Goal: Answer question/provide support: Share knowledge or assist other users

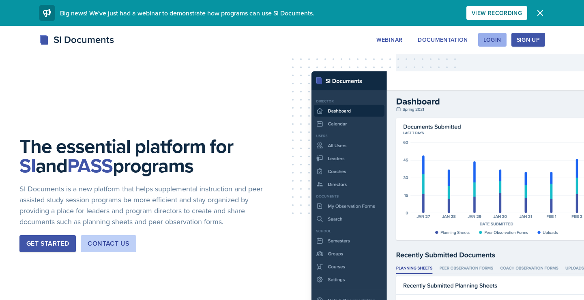
click at [498, 42] on div "Login" at bounding box center [493, 40] width 18 height 6
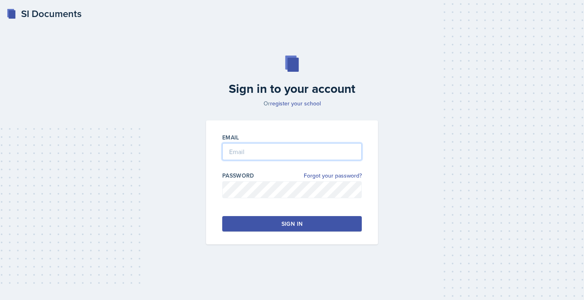
click at [286, 153] on input "email" at bounding box center [292, 151] width 140 height 17
type input "dbloun15@students.kennesaw.edu"
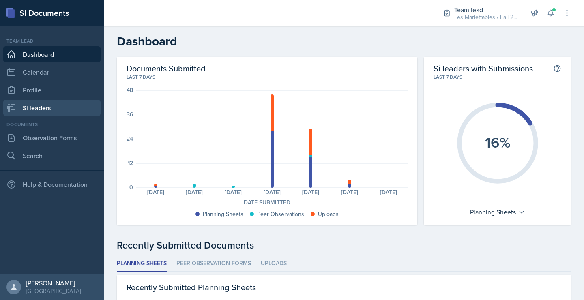
click at [56, 107] on link "Si leaders" at bounding box center [51, 108] width 97 height 16
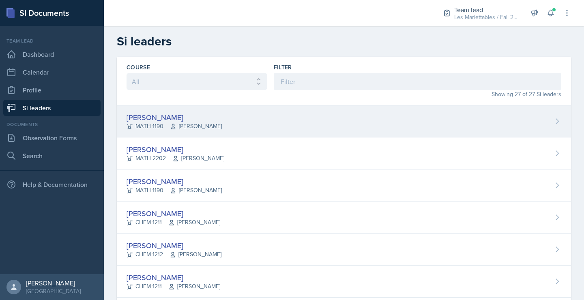
click at [159, 124] on div "MATH 1190 Neda Yazdianpour" at bounding box center [174, 126] width 95 height 9
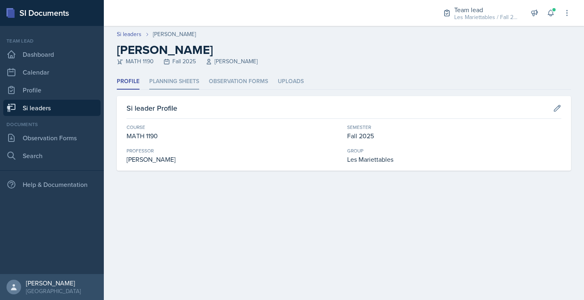
click at [181, 77] on li "Planning Sheets" at bounding box center [174, 82] width 50 height 16
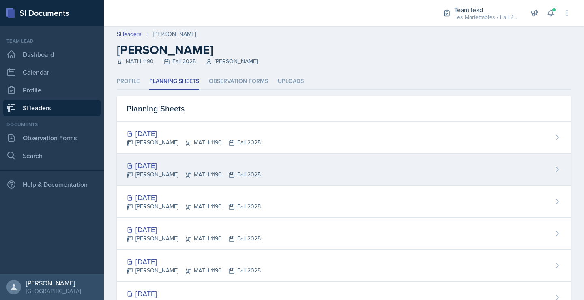
click at [207, 166] on div "Sep 15th, 2025" at bounding box center [194, 165] width 134 height 11
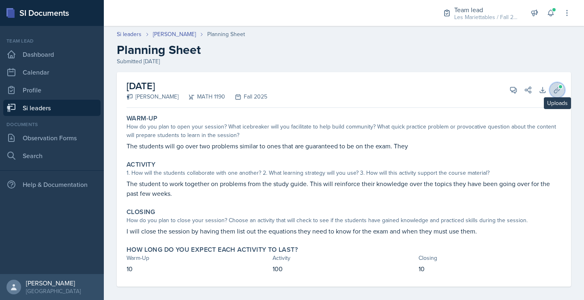
click at [560, 91] on icon at bounding box center [557, 90] width 8 height 8
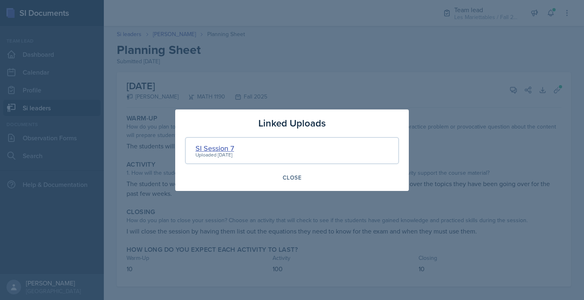
click at [234, 144] on div "SI Session 7" at bounding box center [215, 148] width 39 height 11
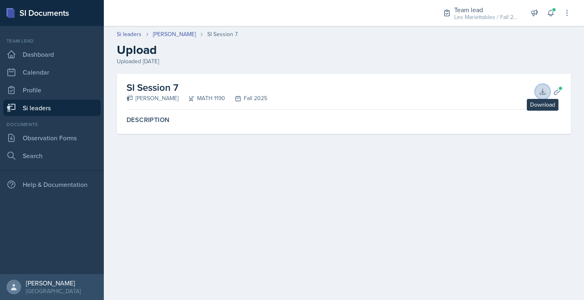
click at [542, 94] on icon at bounding box center [543, 92] width 8 height 8
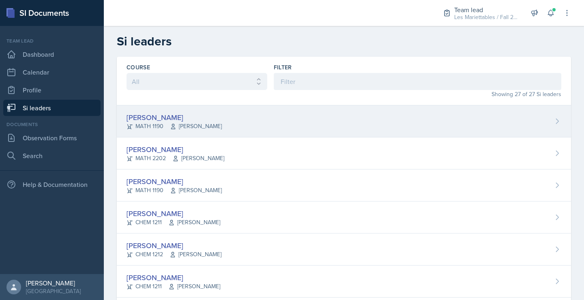
click at [149, 116] on div "Prisca Andoh" at bounding box center [174, 117] width 95 height 11
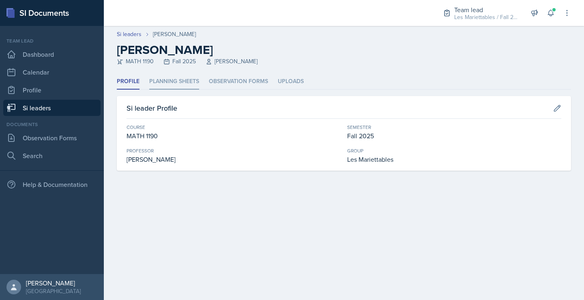
click at [155, 84] on li "Planning Sheets" at bounding box center [174, 82] width 50 height 16
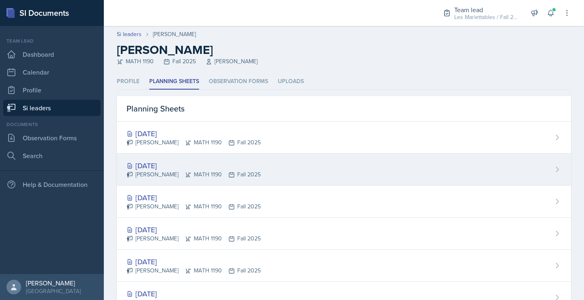
click at [154, 178] on div "Prisca Andoh MATH 1190 Fall 2025" at bounding box center [194, 174] width 134 height 9
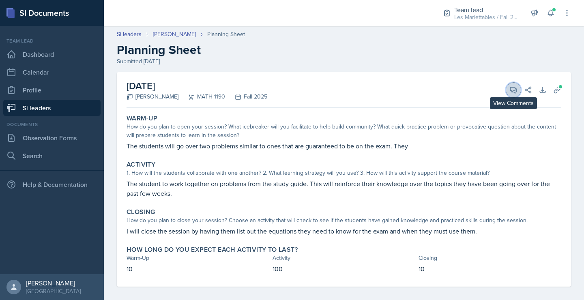
click at [510, 88] on button "View Comments" at bounding box center [513, 90] width 15 height 15
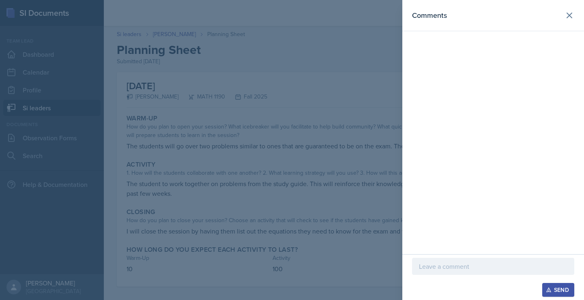
click at [452, 262] on p at bounding box center [493, 267] width 148 height 10
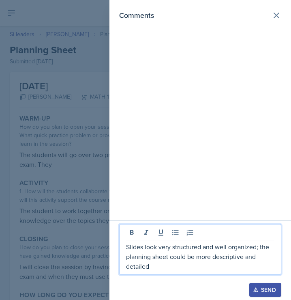
click at [90, 214] on div at bounding box center [145, 150] width 291 height 300
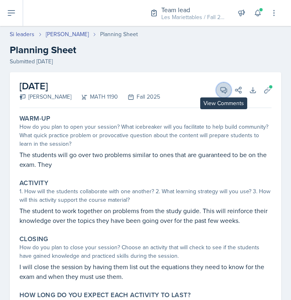
click at [222, 86] on icon at bounding box center [224, 90] width 8 height 8
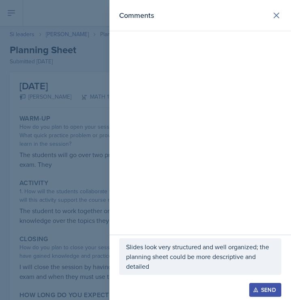
click at [170, 271] on div "Slides look very structured and well organized; the planning sheet could be mor…" at bounding box center [200, 256] width 162 height 37
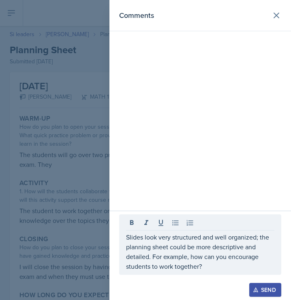
click at [23, 196] on div at bounding box center [145, 150] width 291 height 300
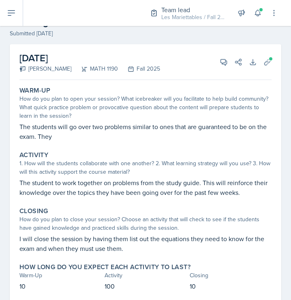
scroll to position [52, 0]
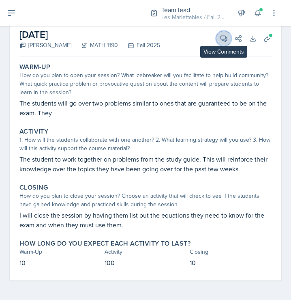
click at [222, 38] on icon at bounding box center [224, 38] width 8 height 8
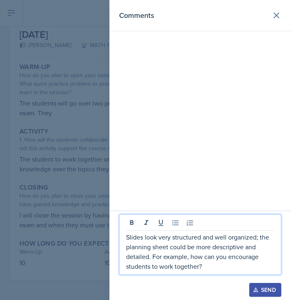
click at [205, 269] on p "Slides look very structured and well organized; the planning sheet could be mor…" at bounding box center [200, 251] width 148 height 39
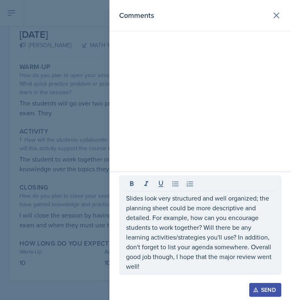
click at [265, 293] on div "Send" at bounding box center [266, 289] width 22 height 6
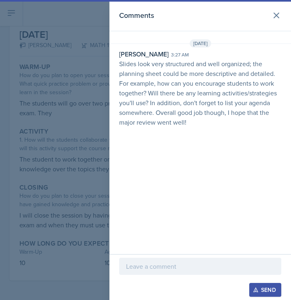
click at [73, 87] on div at bounding box center [145, 150] width 291 height 300
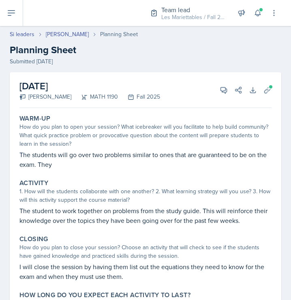
select select "Planning Sheets"
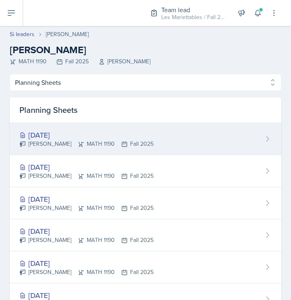
click at [73, 132] on div "[DATE]" at bounding box center [86, 134] width 134 height 11
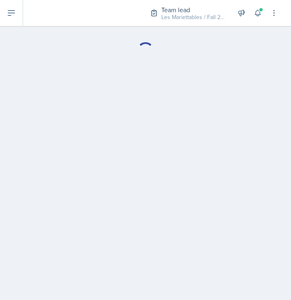
select select "Planning Sheets"
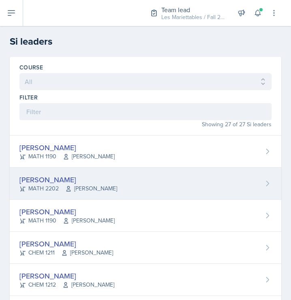
click at [48, 185] on div "MATH 2202 Sunny Kang" at bounding box center [68, 188] width 98 height 9
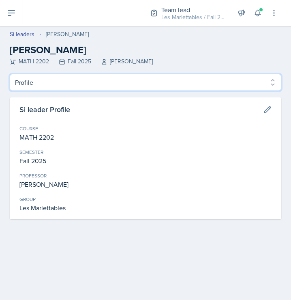
click at [10, 74] on select "Profile Planning Sheets Observation Forms Uploads" at bounding box center [146, 82] width 272 height 17
select select "Planning Sheets"
click option "Planning Sheets" at bounding box center [0, 0] width 0 height 0
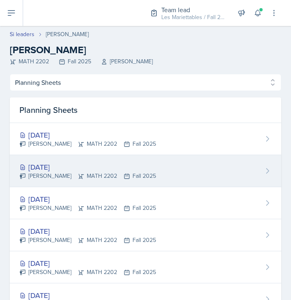
click at [73, 160] on div "Sep 15th, 2025 Ian Chapman MATH 2202 Fall 2025" at bounding box center [146, 171] width 272 height 32
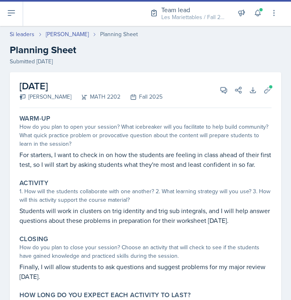
click at [199, 103] on div "September 15th, 2025 Ian Chapman MATH 2202 Fall 2025 View Comments Comments Sen…" at bounding box center [145, 90] width 252 height 36
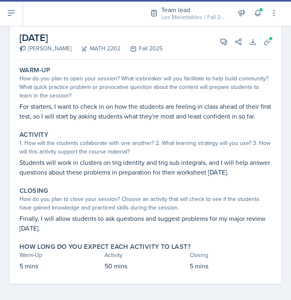
scroll to position [52, 0]
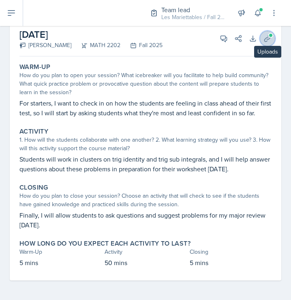
click at [264, 38] on icon at bounding box center [268, 38] width 8 height 8
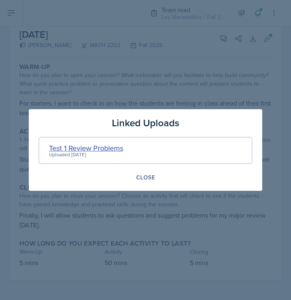
click at [117, 146] on div "Test 1 Review Problems" at bounding box center [86, 147] width 74 height 11
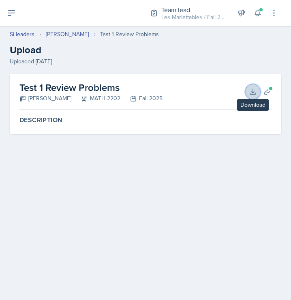
click at [254, 90] on icon at bounding box center [253, 92] width 8 height 8
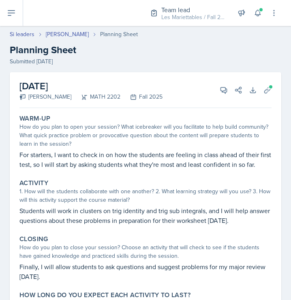
click at [127, 158] on p "For starters, I want to check in on how the students are feeling in class ahead…" at bounding box center [145, 159] width 252 height 19
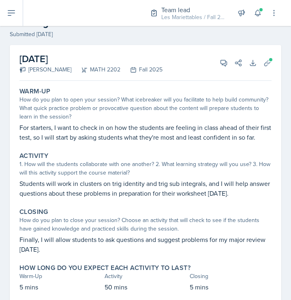
scroll to position [52, 0]
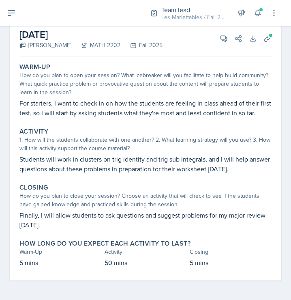
click at [161, 166] on p "Students will work in clusters on trig identity and trig sub integrals, and I w…" at bounding box center [145, 163] width 252 height 19
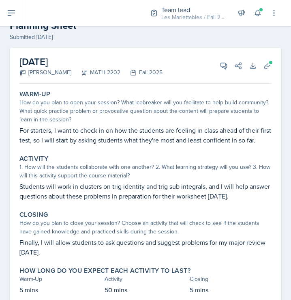
click at [161, 166] on div "1. How will the students collaborate with one another? 2. What learning strateg…" at bounding box center [145, 171] width 252 height 17
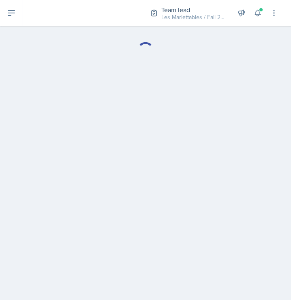
select select "Planning Sheets"
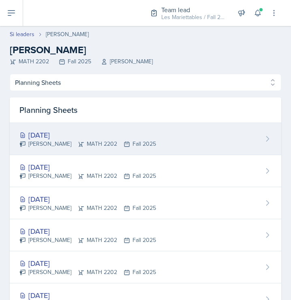
click at [45, 129] on div "Sep 17th, 2025 Ian Chapman MATH 2202 Fall 2025" at bounding box center [146, 139] width 272 height 32
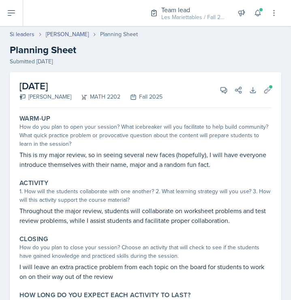
click at [181, 162] on p "This is my major review, so in seeing several new faces (hopefully), I will hav…" at bounding box center [145, 159] width 252 height 19
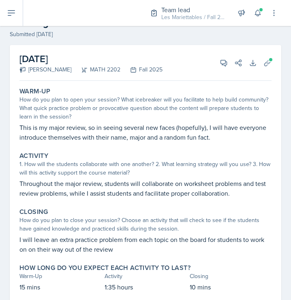
scroll to position [52, 0]
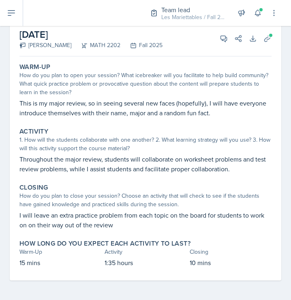
click at [181, 162] on p "Throughout the major review, students will collaborate on worksheet problems an…" at bounding box center [145, 163] width 252 height 19
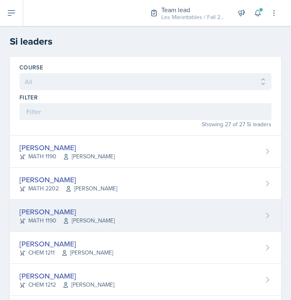
click at [57, 213] on div "[PERSON_NAME]" at bounding box center [66, 211] width 95 height 11
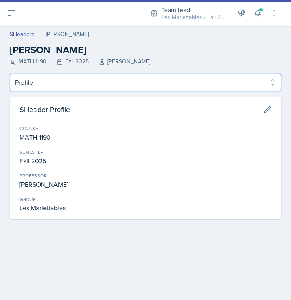
click at [10, 74] on select "Profile Planning Sheets Observation Forms Uploads" at bounding box center [146, 82] width 272 height 17
select select "Planning Sheets"
click option "Planning Sheets" at bounding box center [0, 0] width 0 height 0
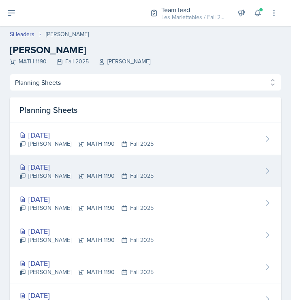
click at [90, 176] on div "Aditya Chauhan MATH 1190 Fall 2025" at bounding box center [86, 176] width 134 height 9
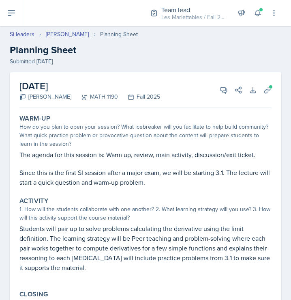
click at [198, 86] on div "September 17th, 2025 Aditya Chauhan MATH 1190 Fall 2025 View Comments Comments …" at bounding box center [145, 90] width 252 height 36
click at [150, 150] on div "Warm-Up How do you plan to open your session? What icebreaker will you facilita…" at bounding box center [145, 150] width 259 height 79
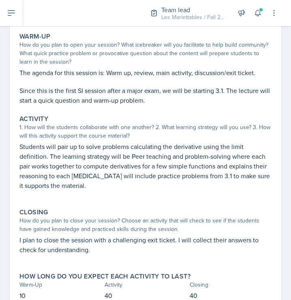
scroll to position [55, 0]
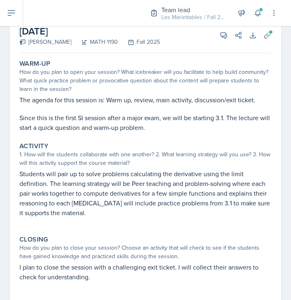
click at [150, 150] on div "Activity" at bounding box center [145, 146] width 252 height 8
click at [265, 39] on icon at bounding box center [268, 35] width 8 height 8
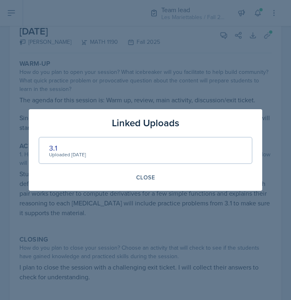
click at [54, 152] on div "Uploaded [DATE]" at bounding box center [67, 154] width 37 height 7
click at [54, 147] on div "3.1" at bounding box center [67, 147] width 37 height 11
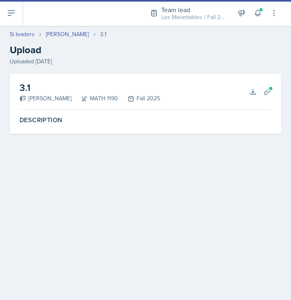
click at [235, 82] on div "3.1 Aditya Chauhan MATH 1190 Fall 2025 Download Planning Sheets" at bounding box center [145, 92] width 252 height 36
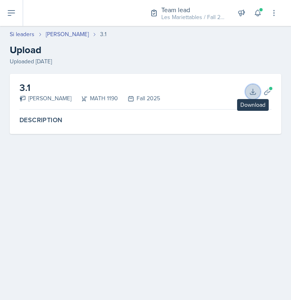
click at [249, 91] on button "Download" at bounding box center [253, 91] width 15 height 15
click at [122, 2] on div at bounding box center [81, 13] width 103 height 26
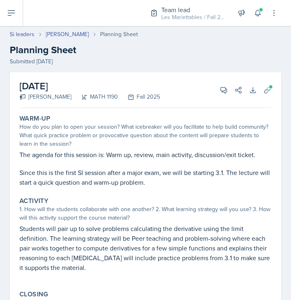
select select "Planning Sheets"
click at [118, 151] on p "The agenda for this session is: Warm up, review, main activity, discussion/exit…" at bounding box center [145, 155] width 252 height 10
click at [224, 88] on icon at bounding box center [224, 90] width 8 height 8
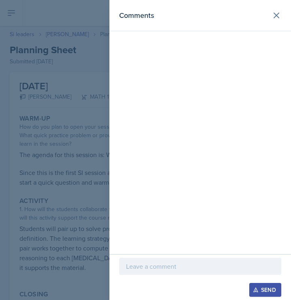
click at [176, 264] on p at bounding box center [200, 266] width 148 height 10
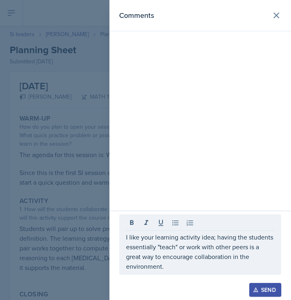
click at [24, 273] on div at bounding box center [145, 150] width 291 height 300
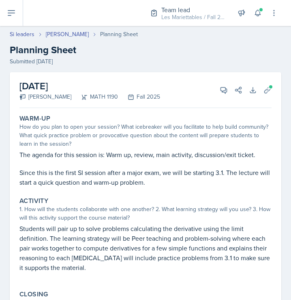
click at [24, 273] on p at bounding box center [145, 276] width 252 height 8
click at [225, 87] on icon at bounding box center [224, 90] width 6 height 6
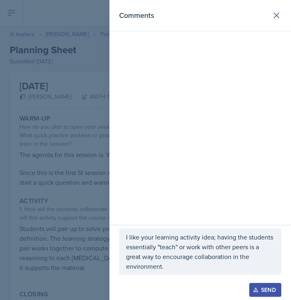
click at [209, 271] on div "I like your learning activity idea; having the students essentially "teach" or …" at bounding box center [200, 251] width 162 height 46
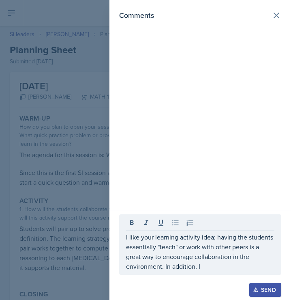
click at [213, 268] on p "I like your learning activity idea; having the students essentially "teach" or …" at bounding box center [200, 251] width 148 height 39
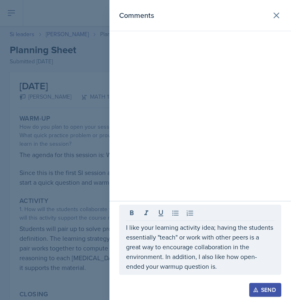
click at [55, 243] on div at bounding box center [145, 150] width 291 height 300
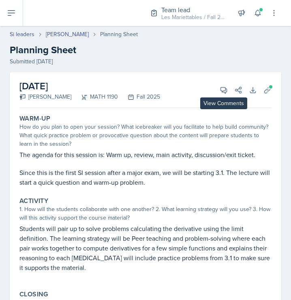
click at [231, 87] on div "View Comments Comments I like your learning activity idea; having the students …" at bounding box center [227, 90] width 29 height 8
click at [229, 86] on button "View Comments" at bounding box center [224, 90] width 15 height 15
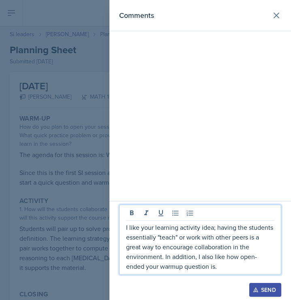
click at [184, 239] on p "I like your learning activity idea; having the students essentially "teach" or …" at bounding box center [200, 246] width 148 height 49
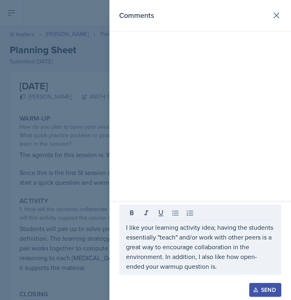
click at [47, 203] on div at bounding box center [145, 150] width 291 height 300
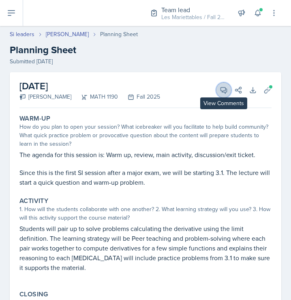
click at [221, 87] on icon at bounding box center [224, 90] width 8 height 8
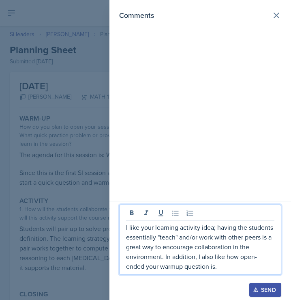
click at [202, 270] on p "I like your learning activity idea; having the students essentially "teach" and…" at bounding box center [200, 246] width 148 height 49
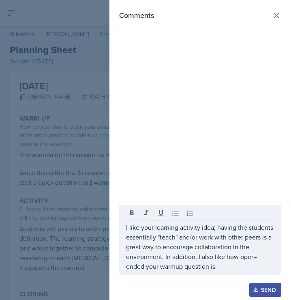
click at [48, 230] on div at bounding box center [145, 150] width 291 height 300
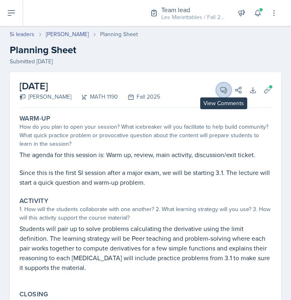
click at [221, 89] on icon at bounding box center [224, 90] width 6 height 6
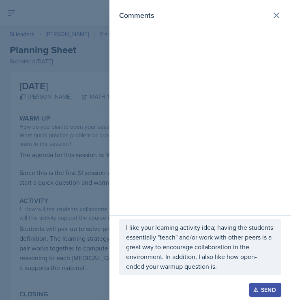
click at [206, 268] on p "I like your learning activity idea; having the students essentially "teach" and…" at bounding box center [200, 246] width 148 height 49
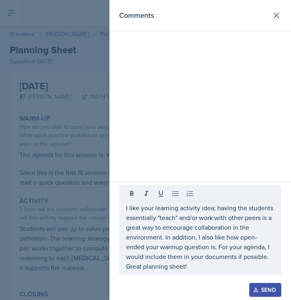
click at [262, 294] on button "Send" at bounding box center [265, 290] width 32 height 14
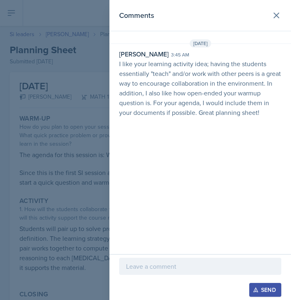
click at [58, 133] on div at bounding box center [145, 150] width 291 height 300
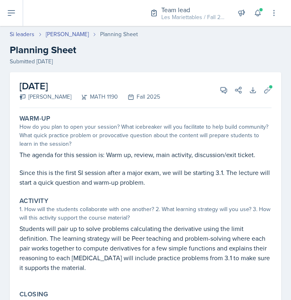
select select "Planning Sheets"
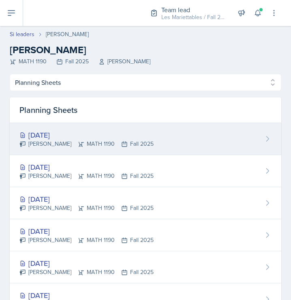
click at [80, 133] on div "Sep 19th, 2025" at bounding box center [86, 134] width 134 height 11
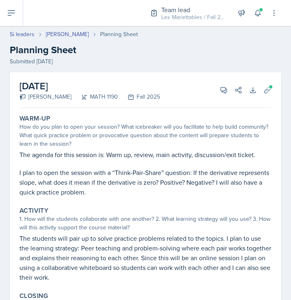
click at [185, 157] on p "The agenda for this session is: Warm up, review, main activity, discussion/exit…" at bounding box center [145, 155] width 252 height 10
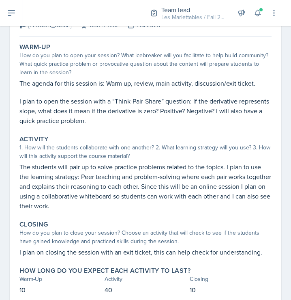
scroll to position [44, 0]
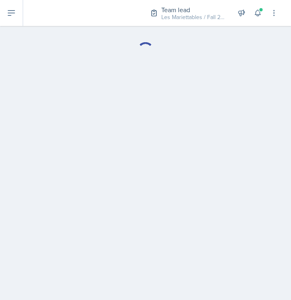
select select "Planning Sheets"
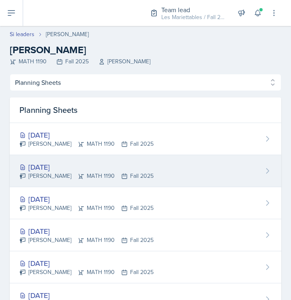
click at [86, 166] on div "[DATE]" at bounding box center [86, 166] width 134 height 11
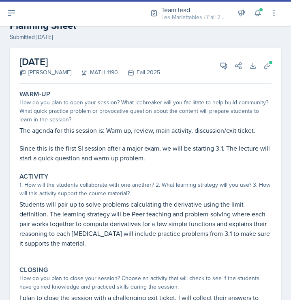
scroll to position [27, 0]
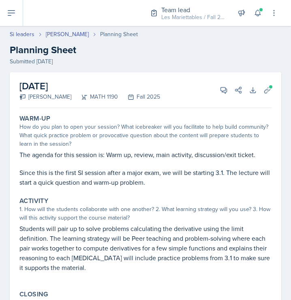
select select "Planning Sheets"
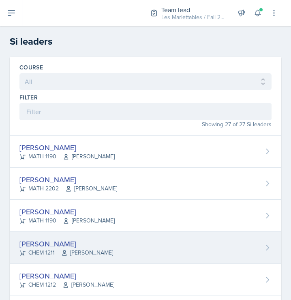
click at [111, 241] on div "Aster Cheung CHEM 1211 Lu Kang" at bounding box center [146, 248] width 272 height 32
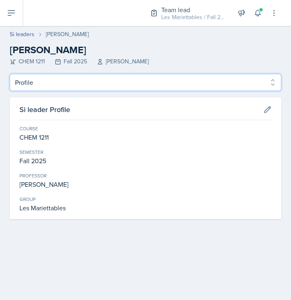
click at [10, 74] on select "Profile Planning Sheets Observation Forms Uploads" at bounding box center [146, 82] width 272 height 17
select select "Planning Sheets"
click option "Planning Sheets" at bounding box center [0, 0] width 0 height 0
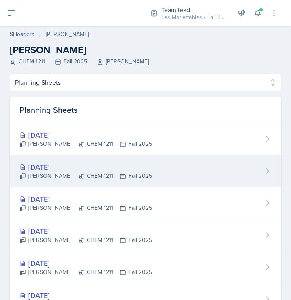
click at [80, 163] on div "[DATE]" at bounding box center [85, 166] width 133 height 11
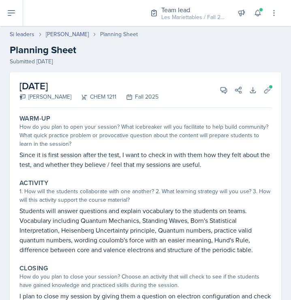
click at [201, 142] on div "How do you plan to open your session? What icebreaker will you facilitate to he…" at bounding box center [145, 136] width 252 height 26
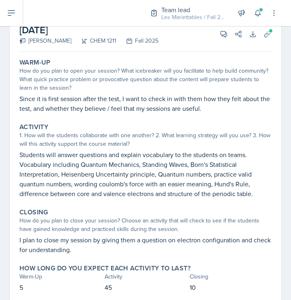
scroll to position [54, 0]
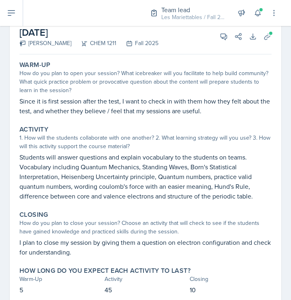
click at [201, 142] on div "1. How will the students collaborate with one another? 2. What learning strateg…" at bounding box center [145, 141] width 252 height 17
click at [264, 36] on icon at bounding box center [268, 36] width 8 height 8
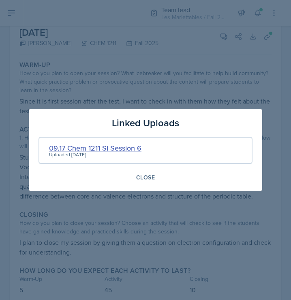
click at [140, 143] on div "09.17 Chem 1211 SI Session 6" at bounding box center [95, 147] width 92 height 11
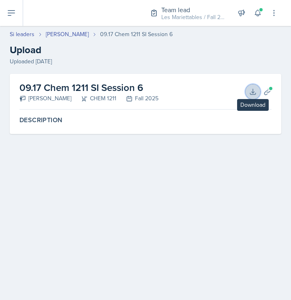
click at [255, 86] on button "Download" at bounding box center [253, 91] width 15 height 15
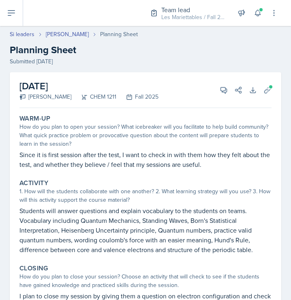
click at [120, 28] on header "Si leaders Aster Cheung Planning Sheet Planning Sheet Submitted Sep 15th, 2025" at bounding box center [145, 48] width 291 height 52
click at [213, 157] on p "Since it is first session after the test, I want to check in with them how they…" at bounding box center [145, 159] width 252 height 19
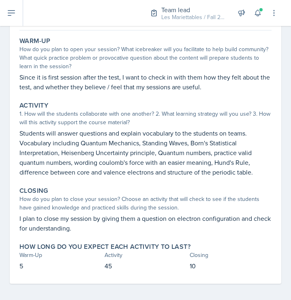
scroll to position [81, 0]
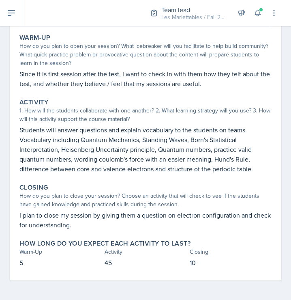
click at [236, 129] on p "Students will answer questions and explain vocabulary to the students on teams.…" at bounding box center [145, 149] width 252 height 49
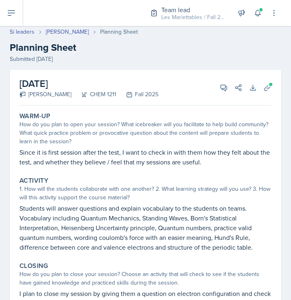
scroll to position [0, 0]
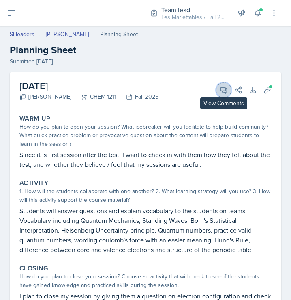
click at [227, 88] on span at bounding box center [227, 87] width 4 height 4
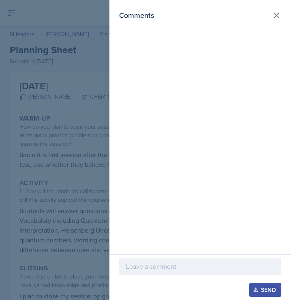
click at [7, 296] on div at bounding box center [145, 150] width 291 height 300
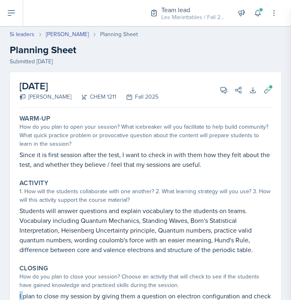
click at [7, 296] on div "September 17th, 2025 Aster Cheung CHEM 1211 Fall 2025 View Comments Comments Se…" at bounding box center [145, 226] width 291 height 308
click at [179, 148] on div "How do you plan to open your session? What icebreaker will you facilitate to he…" at bounding box center [145, 136] width 252 height 26
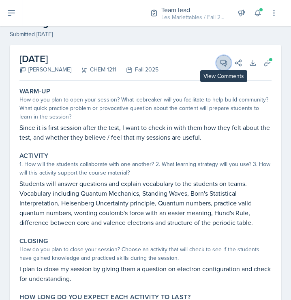
click at [227, 60] on span at bounding box center [227, 60] width 4 height 4
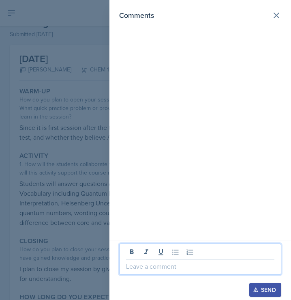
click at [186, 263] on p at bounding box center [200, 266] width 148 height 10
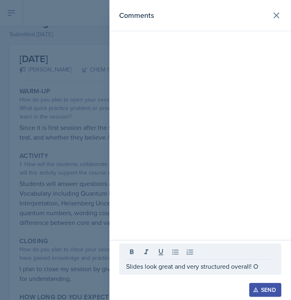
click at [268, 263] on p "Slides look great and very structured overall! O" at bounding box center [200, 266] width 148 height 10
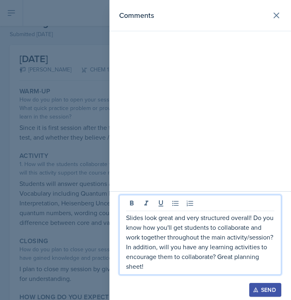
click at [236, 256] on p "Slides look great and very structured overall! Do you know how you'll get stude…" at bounding box center [200, 242] width 148 height 58
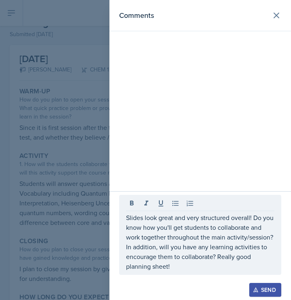
click at [255, 289] on icon "button" at bounding box center [256, 290] width 6 height 6
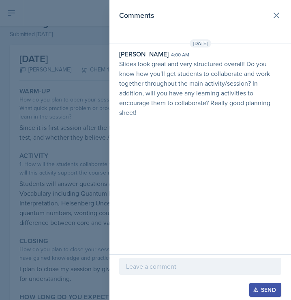
click at [255, 289] on icon "button" at bounding box center [256, 290] width 6 height 6
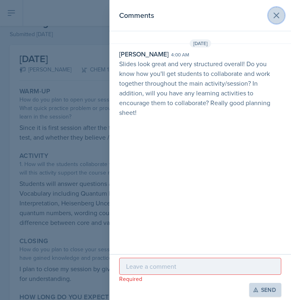
click at [277, 9] on button at bounding box center [277, 15] width 16 height 16
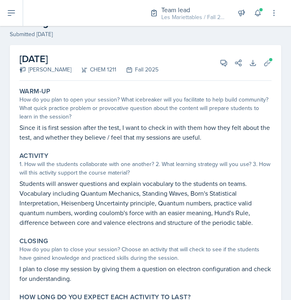
select select "Planning Sheets"
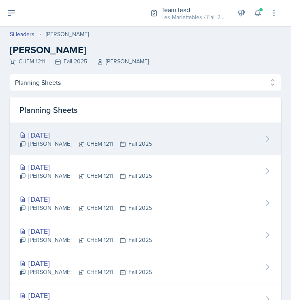
click at [48, 130] on div "Sep 19th, 2025" at bounding box center [85, 134] width 133 height 11
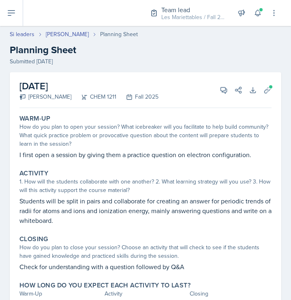
click at [146, 150] on p "I first open a session by giving them a practice question on electron configura…" at bounding box center [145, 155] width 252 height 10
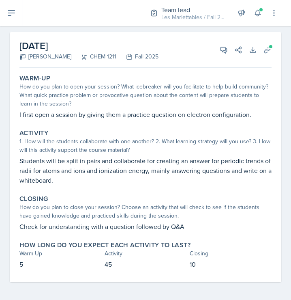
scroll to position [42, 0]
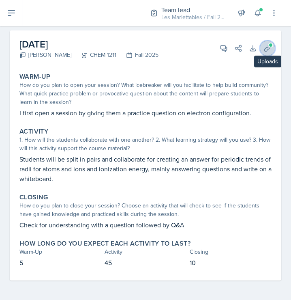
click at [263, 49] on button "Uploads" at bounding box center [267, 48] width 15 height 15
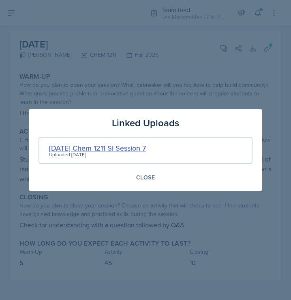
click at [125, 146] on div "09.19.2025 Chem 1211 SI Session 7" at bounding box center [97, 147] width 97 height 11
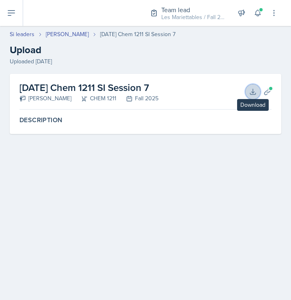
click at [251, 90] on icon at bounding box center [253, 92] width 8 height 8
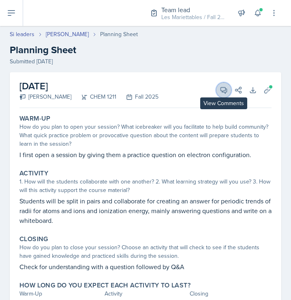
click at [223, 87] on icon at bounding box center [224, 90] width 6 height 6
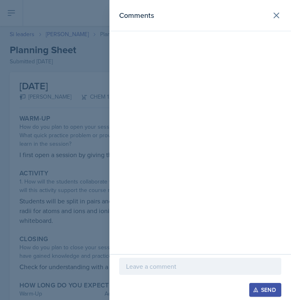
click at [158, 258] on div at bounding box center [200, 266] width 162 height 17
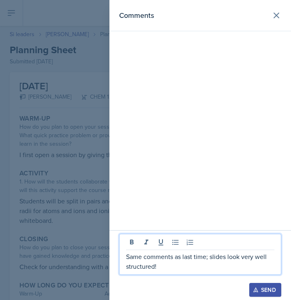
click at [96, 241] on div at bounding box center [145, 150] width 291 height 300
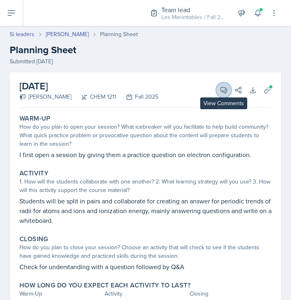
click at [220, 91] on button "View Comments" at bounding box center [224, 90] width 15 height 15
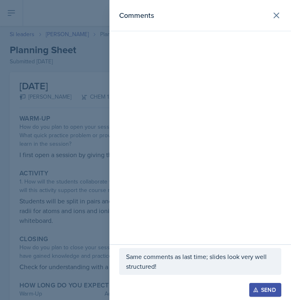
click at [68, 212] on div at bounding box center [145, 150] width 291 height 300
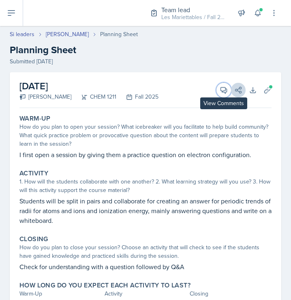
drag, startPoint x: 224, startPoint y: 86, endPoint x: 240, endPoint y: 88, distance: 15.9
click at [222, 92] on icon at bounding box center [224, 90] width 6 height 6
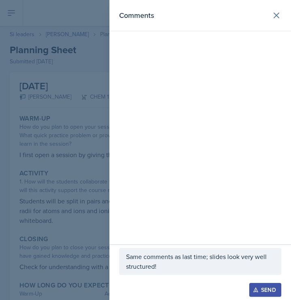
click at [202, 268] on p "Same comments as last time; slides look very well structured!" at bounding box center [200, 261] width 148 height 19
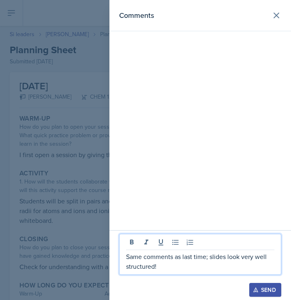
click at [176, 269] on p "Same comments as last time; slides look very well structured!" at bounding box center [200, 261] width 148 height 19
click at [91, 230] on div at bounding box center [145, 150] width 291 height 300
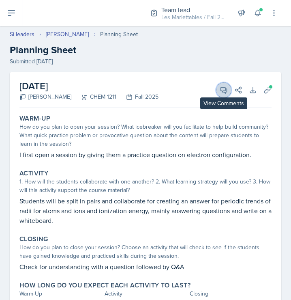
click at [225, 89] on icon at bounding box center [224, 90] width 8 height 8
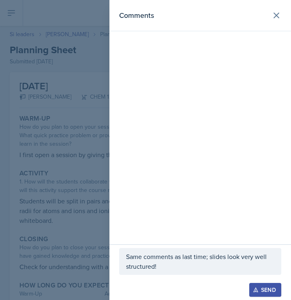
click at [185, 273] on div "Same comments as last time; slides look very well structured!" at bounding box center [200, 261] width 162 height 27
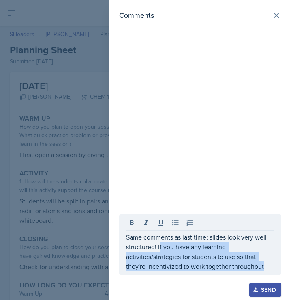
drag, startPoint x: 256, startPoint y: 271, endPoint x: 159, endPoint y: 250, distance: 99.6
click at [159, 250] on div "Same comments as last time; slides look very well structured! If you have any l…" at bounding box center [200, 244] width 162 height 60
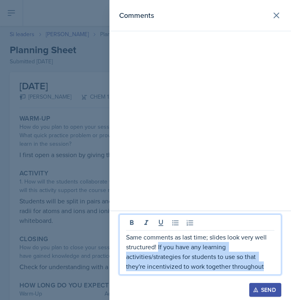
drag, startPoint x: 158, startPoint y: 247, endPoint x: 300, endPoint y: 280, distance: 146.2
click at [282, 275] on div "Same comments as last time; slides look very well structured! If you have any l…" at bounding box center [200, 244] width 162 height 60
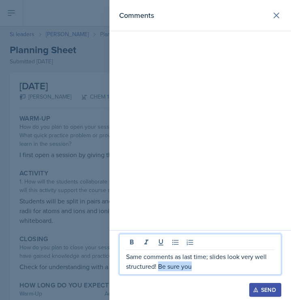
drag, startPoint x: 212, startPoint y: 268, endPoint x: 159, endPoint y: 269, distance: 53.2
click at [159, 269] on p "Same comments as last time; slides look very well structured! Be sure you" at bounding box center [200, 261] width 148 height 19
click at [206, 256] on p "Same comments as last time; slides look very well structured! Good planning she…" at bounding box center [200, 261] width 148 height 19
click at [173, 268] on p "Same comments as last session; slides look very well structured! Good planning …" at bounding box center [200, 261] width 148 height 19
click at [206, 254] on p "Same comments as last session; slides look very well structured! Good planning …" at bounding box center [200, 261] width 148 height 19
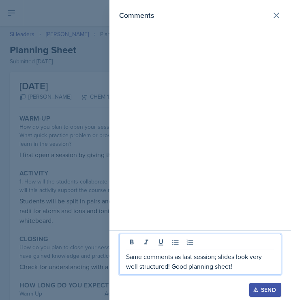
click at [172, 266] on p "Same comments as last session; slides look very well structured! Good planning …" at bounding box center [200, 261] width 148 height 19
click at [53, 231] on div at bounding box center [145, 150] width 291 height 300
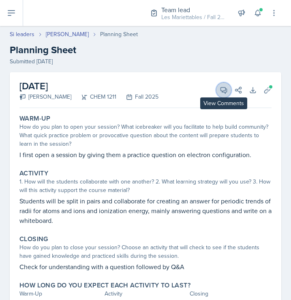
click at [219, 91] on button "View Comments" at bounding box center [224, 90] width 15 height 15
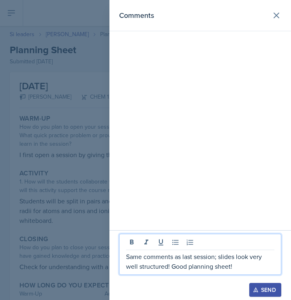
click at [235, 263] on p "Same comments as last session; slides look very well structured! Good planning …" at bounding box center [200, 261] width 148 height 19
click at [174, 265] on p "Same comments as last session; slides look very well structured! Good planning …" at bounding box center [200, 261] width 148 height 19
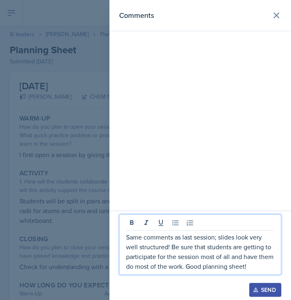
click at [261, 283] on button "Send" at bounding box center [265, 290] width 32 height 14
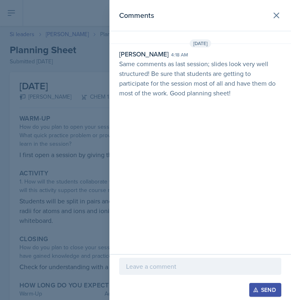
click at [5, 59] on div at bounding box center [145, 150] width 291 height 300
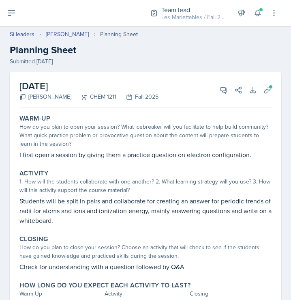
select select "Planning Sheets"
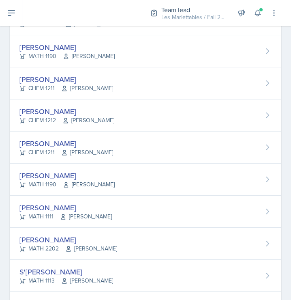
scroll to position [191, 0]
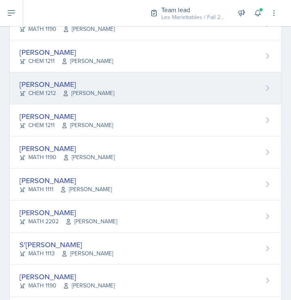
click at [114, 88] on div "Rachel Cochran" at bounding box center [66, 84] width 95 height 11
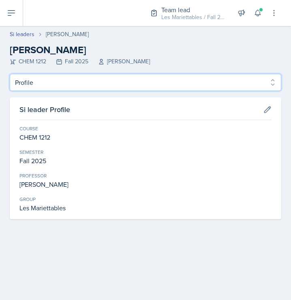
click at [10, 74] on select "Profile Planning Sheets Observation Forms Uploads" at bounding box center [146, 82] width 272 height 17
select select "Planning Sheets"
click option "Planning Sheets" at bounding box center [0, 0] width 0 height 0
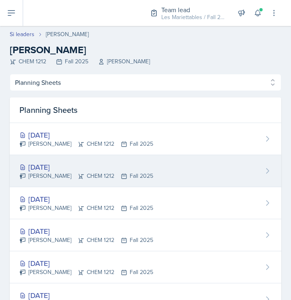
click at [63, 163] on div "Sep 15th, 2025" at bounding box center [86, 166] width 134 height 11
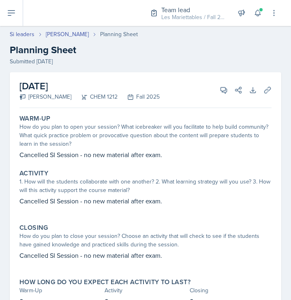
click at [108, 138] on div "How do you plan to open your session? What icebreaker will you facilitate to he…" at bounding box center [145, 136] width 252 height 26
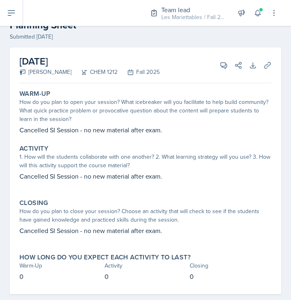
scroll to position [27, 0]
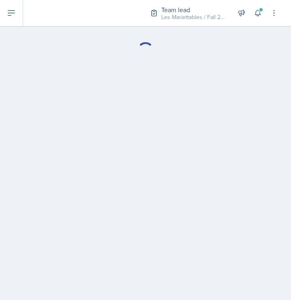
select select "Planning Sheets"
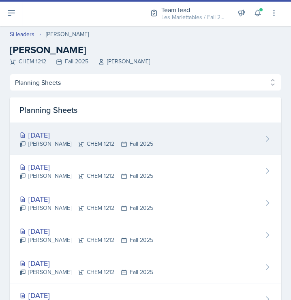
click at [47, 134] on div "[DATE]" at bounding box center [86, 134] width 134 height 11
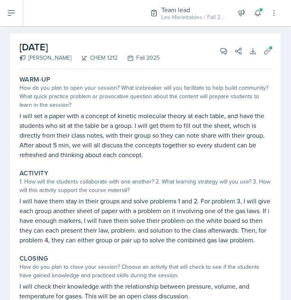
click at [97, 88] on div "How do you plan to open your session? What icebreaker will you facilitate to he…" at bounding box center [145, 97] width 252 height 26
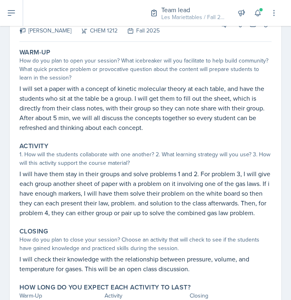
scroll to position [94, 0]
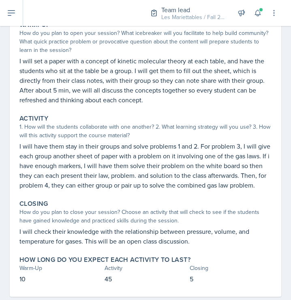
click at [81, 97] on p "I will set a paper with a concept of kinetic molecular theory at each table, an…" at bounding box center [145, 80] width 252 height 49
click at [206, 146] on p "I will have them stay in their groups and solve problems 1 and 2. For problem 3…" at bounding box center [145, 165] width 252 height 49
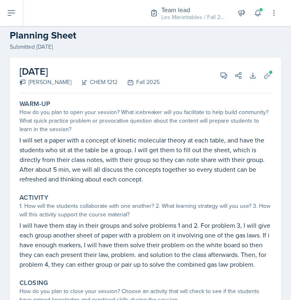
scroll to position [11, 0]
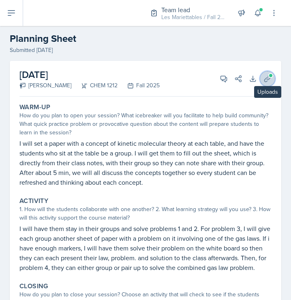
click at [269, 80] on icon at bounding box center [268, 78] width 6 height 6
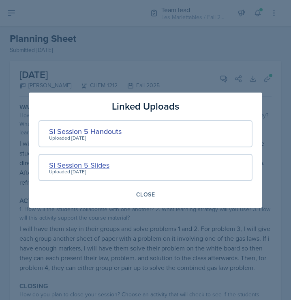
click at [90, 162] on div "SI Session 5 Slides" at bounding box center [79, 164] width 60 height 11
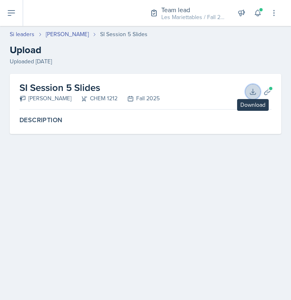
click at [258, 92] on button "Download" at bounding box center [253, 91] width 15 height 15
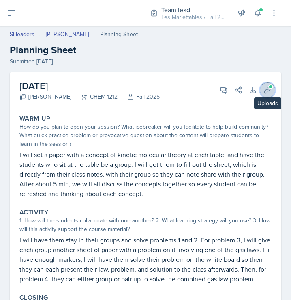
click at [268, 86] on icon at bounding box center [268, 90] width 8 height 8
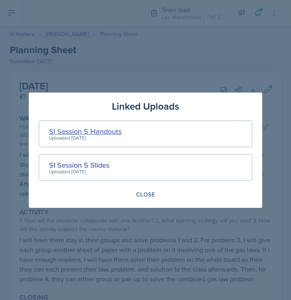
click at [101, 130] on div "SI Session 5 Handouts" at bounding box center [85, 131] width 73 height 11
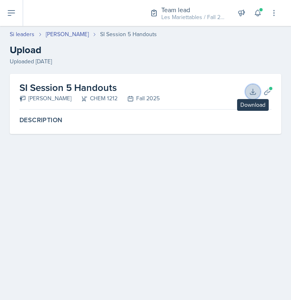
click at [252, 91] on icon at bounding box center [252, 91] width 5 height 5
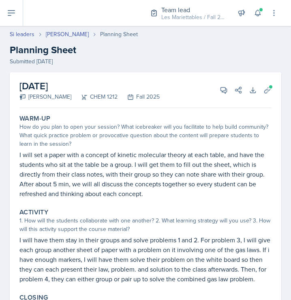
click at [161, 148] on div "Warm-Up How do you plan to open your session? What icebreaker will you facilita…" at bounding box center [145, 156] width 259 height 90
click at [126, 34] on div "Planning Sheet" at bounding box center [119, 34] width 38 height 9
click at [220, 86] on icon at bounding box center [224, 90] width 8 height 8
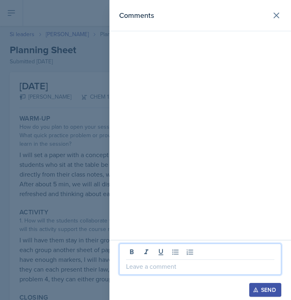
click at [158, 270] on p at bounding box center [200, 266] width 148 height 10
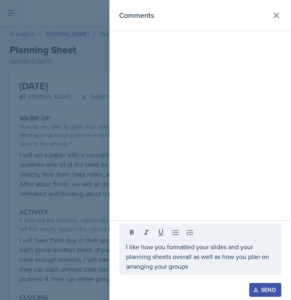
click at [131, 173] on div "Comments" at bounding box center [201, 110] width 182 height 220
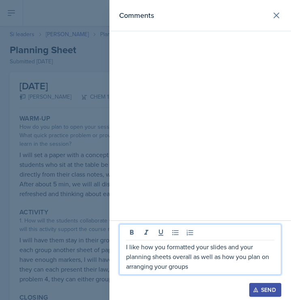
click at [196, 269] on p "I like how you formatted your slides and your planning sheets overall as well a…" at bounding box center [200, 256] width 148 height 29
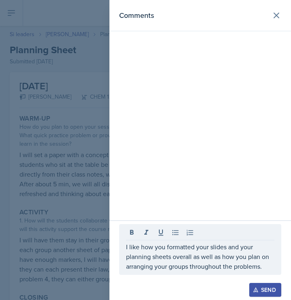
click at [28, 204] on div at bounding box center [145, 150] width 291 height 300
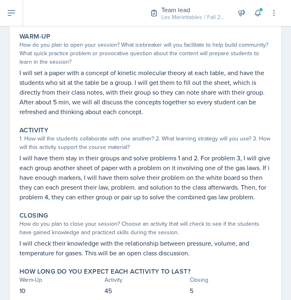
scroll to position [110, 0]
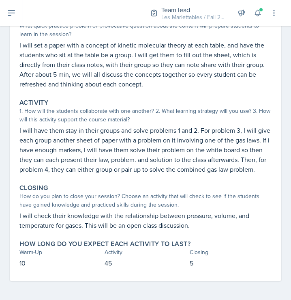
click at [28, 204] on div "How do you plan to close your session? Choose an activity that will check to se…" at bounding box center [145, 200] width 252 height 17
click at [78, 121] on div "1. How will the students collaborate with one another? 2. What learning strateg…" at bounding box center [145, 115] width 252 height 17
click at [189, 82] on p "I will set a paper with a concept of kinetic molecular theory at each table, an…" at bounding box center [145, 64] width 252 height 49
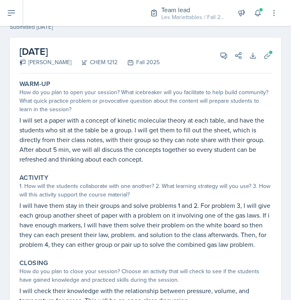
scroll to position [0, 0]
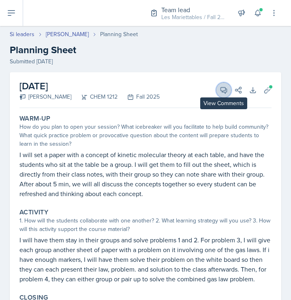
click at [222, 89] on icon at bounding box center [224, 90] width 8 height 8
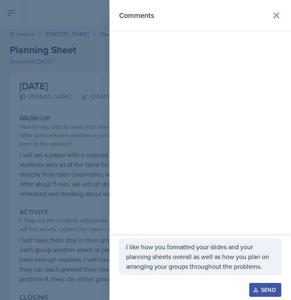
click at [222, 89] on div "Comments" at bounding box center [201, 117] width 182 height 234
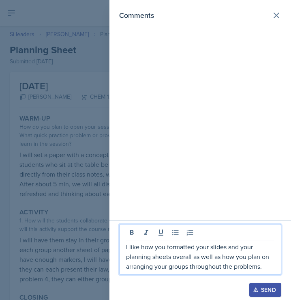
click at [264, 266] on p "I like how you formatted your slides and your planning sheets overall as well a…" at bounding box center [200, 256] width 148 height 29
click at [60, 184] on div at bounding box center [145, 150] width 291 height 300
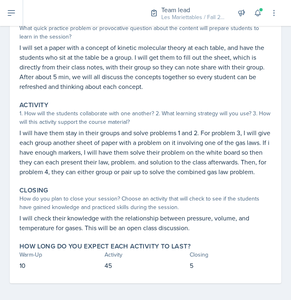
scroll to position [110, 0]
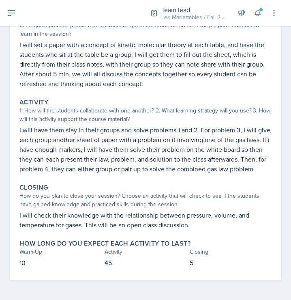
click at [200, 61] on p "I will set a paper with a concept of kinetic molecular theory at each table, an…" at bounding box center [145, 64] width 252 height 49
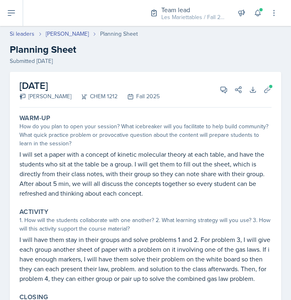
scroll to position [0, 0]
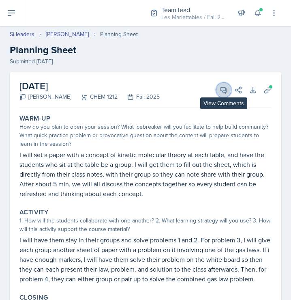
click at [220, 86] on button "View Comments" at bounding box center [224, 90] width 15 height 15
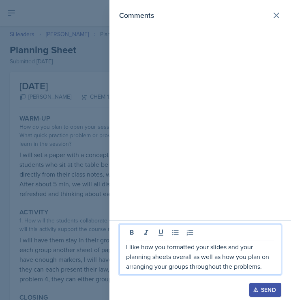
click at [263, 265] on p "I like how you formatted your slides and your planning sheets overall as well a…" at bounding box center [200, 256] width 148 height 29
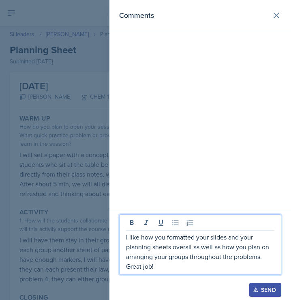
click at [265, 258] on p "I like how you formatted your slides and your planning sheets overall as well a…" at bounding box center [200, 251] width 148 height 39
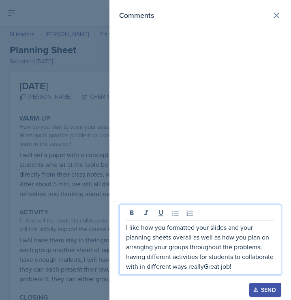
click at [204, 265] on p "I like how you formatted your slides and your planning sheets overall as well a…" at bounding box center [200, 246] width 148 height 49
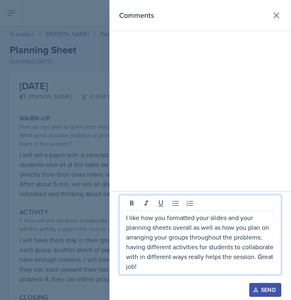
click at [259, 289] on div "Send" at bounding box center [266, 289] width 22 height 6
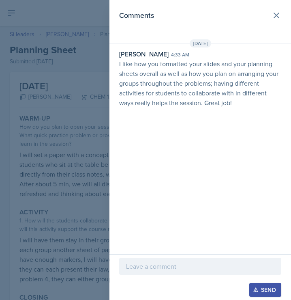
click at [52, 93] on div at bounding box center [145, 150] width 291 height 300
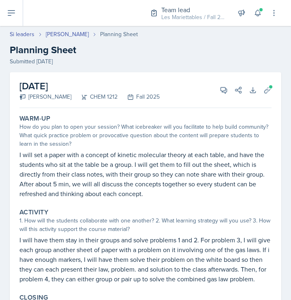
select select "Planning Sheets"
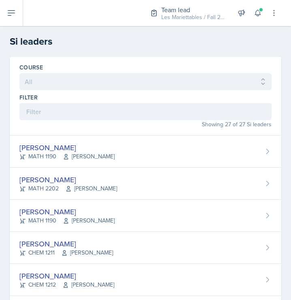
click at [95, 57] on div "Course All ACCT 2101 ACCT 2102 ACCT 4050 ANTH 1102 ANTH 3301 ARCH 1000 ARCH 100…" at bounding box center [146, 96] width 272 height 79
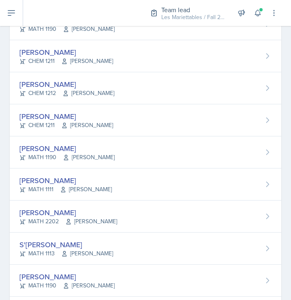
scroll to position [219, 0]
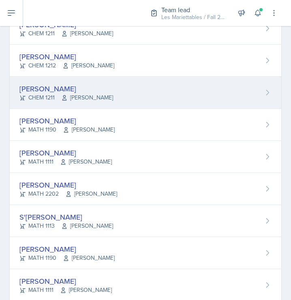
click at [37, 87] on div "James Coker" at bounding box center [66, 88] width 94 height 11
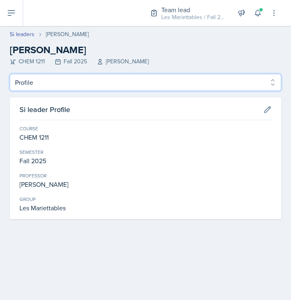
click at [10, 74] on select "Profile Planning Sheets Observation Forms Uploads" at bounding box center [146, 82] width 272 height 17
select select "Planning Sheets"
click option "Planning Sheets" at bounding box center [0, 0] width 0 height 0
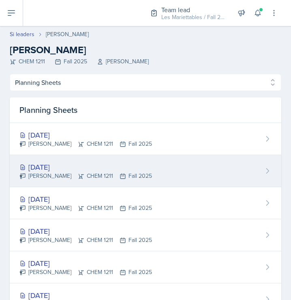
click at [98, 164] on div "Sep 15th, 2025" at bounding box center [85, 166] width 133 height 11
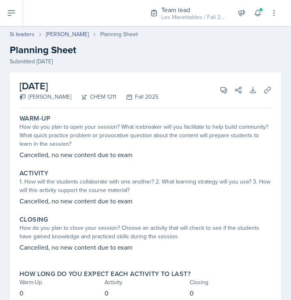
select select "Planning Sheets"
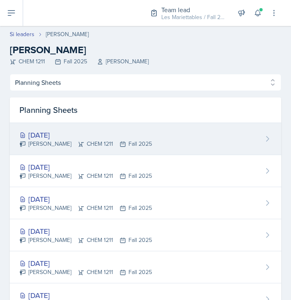
click at [53, 138] on div "[DATE]" at bounding box center [85, 134] width 133 height 11
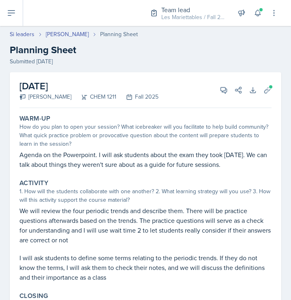
click at [139, 132] on div "How do you plan to open your session? What icebreaker will you facilitate to he…" at bounding box center [145, 136] width 252 height 26
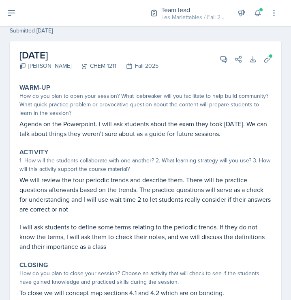
scroll to position [27, 0]
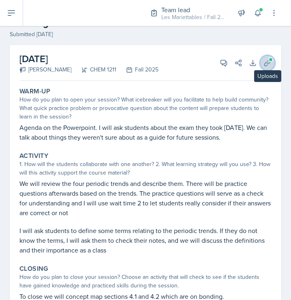
click at [267, 65] on icon at bounding box center [268, 63] width 8 height 8
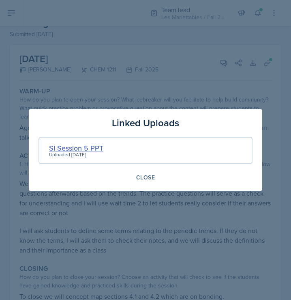
click at [97, 147] on div "SI Session 5 PPT" at bounding box center [76, 147] width 54 height 11
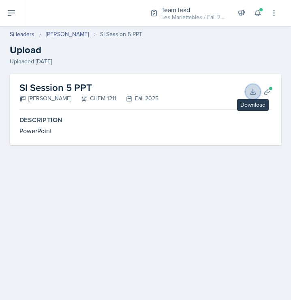
click at [254, 94] on icon at bounding box center [253, 92] width 8 height 8
click at [159, 226] on main "Si leaders James Coker SI Session 5 PPT Upload Uploaded Sep 14th, 2025 SI Sessi…" at bounding box center [145, 163] width 291 height 274
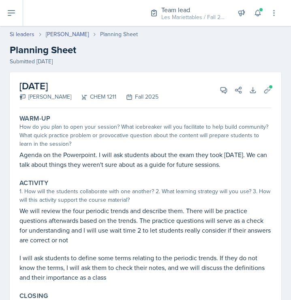
click at [113, 127] on div "How do you plan to open your session? What icebreaker will you facilitate to he…" at bounding box center [145, 136] width 252 height 26
click at [272, 98] on div "September 17th, 2025 James Coker CHEM 1211 Fall 2025 View Comments Comments Sen…" at bounding box center [146, 225] width 272 height 307
click at [271, 97] on div "September 17th, 2025 James Coker CHEM 1211 Fall 2025 View Comments Comments Sen…" at bounding box center [145, 90] width 252 height 36
click at [271, 95] on button "Uploads" at bounding box center [267, 90] width 15 height 15
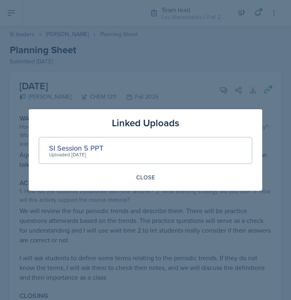
click at [233, 78] on div at bounding box center [145, 150] width 291 height 300
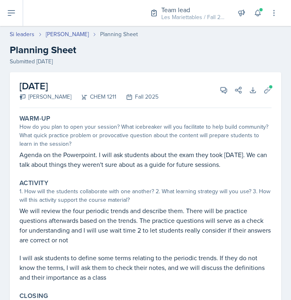
click at [233, 78] on div "September 17th, 2025 James Coker CHEM 1211 Fall 2025 View Comments Comments Sen…" at bounding box center [145, 90] width 252 height 36
click at [200, 162] on p "Agenda on the Powerpoint. I will ask students about the exam they took last Thu…" at bounding box center [145, 159] width 252 height 19
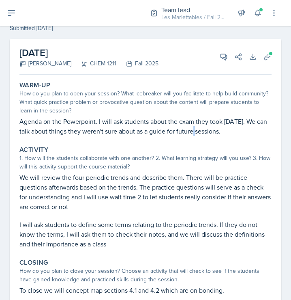
scroll to position [27, 0]
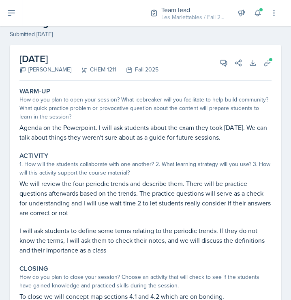
click at [200, 162] on div "1. How will the students collaborate with one another? 2. What learning strateg…" at bounding box center [145, 168] width 252 height 17
click at [39, 114] on div "How do you plan to open your session? What icebreaker will you facilitate to he…" at bounding box center [145, 108] width 252 height 26
click at [221, 62] on icon at bounding box center [224, 63] width 6 height 6
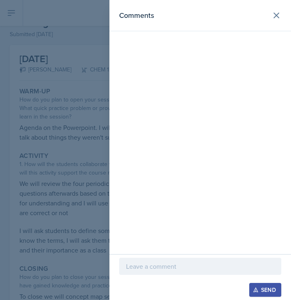
click at [207, 27] on header "Comments" at bounding box center [201, 15] width 182 height 31
click at [140, 23] on header "Comments" at bounding box center [201, 15] width 182 height 31
click at [165, 267] on p at bounding box center [200, 266] width 148 height 10
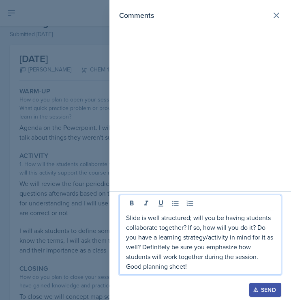
click at [257, 288] on icon "button" at bounding box center [256, 290] width 6 height 6
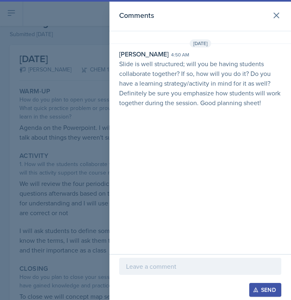
click at [66, 136] on div at bounding box center [145, 150] width 291 height 300
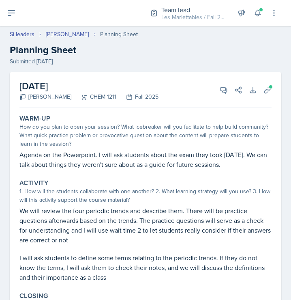
select select "Planning Sheets"
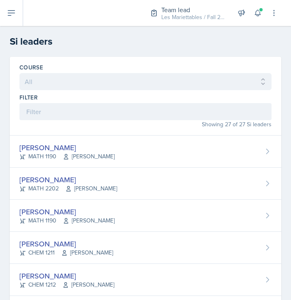
click at [120, 41] on h2 "Si leaders" at bounding box center [146, 41] width 272 height 15
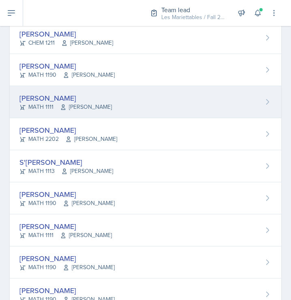
scroll to position [246, 0]
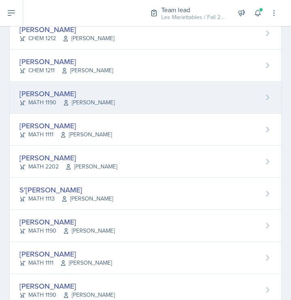
click at [67, 90] on div "Alberto Di Stanislao" at bounding box center [66, 93] width 95 height 11
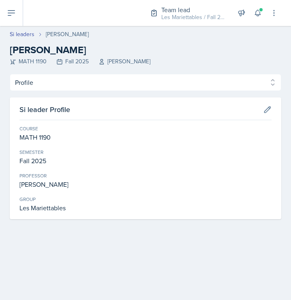
click at [90, 93] on div "Profile Planning Sheets Observation Forms Uploads Profile Planning Sheets Obser…" at bounding box center [146, 146] width 272 height 145
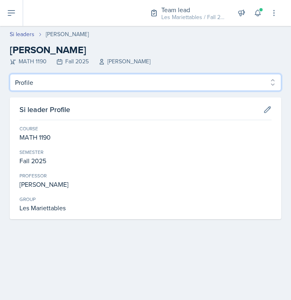
click at [10, 74] on select "Profile Planning Sheets Observation Forms Uploads" at bounding box center [146, 82] width 272 height 17
select select "Planning Sheets"
click option "Planning Sheets" at bounding box center [0, 0] width 0 height 0
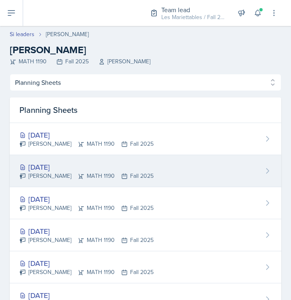
click at [54, 161] on div "Sep 16th, 2025 Alberto Di Stanislao MATH 1190 Fall 2025" at bounding box center [146, 171] width 272 height 32
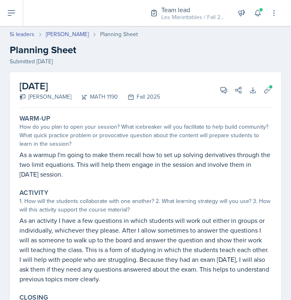
click at [199, 149] on div "Warm-Up How do you plan to open your session? What icebreaker will you facilita…" at bounding box center [145, 146] width 259 height 71
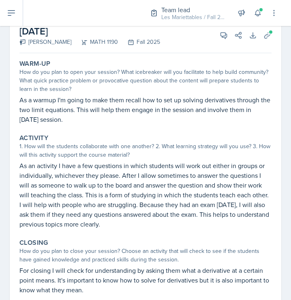
scroll to position [27, 0]
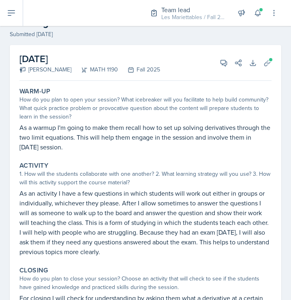
click at [199, 149] on p "As a warmup I'm going to make them recall how to set up solving derivatives thr…" at bounding box center [145, 137] width 252 height 29
click at [269, 57] on button "Uploads" at bounding box center [267, 63] width 15 height 15
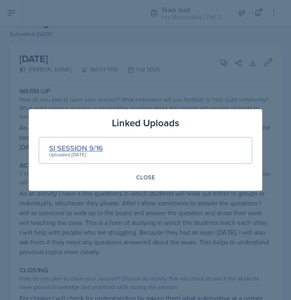
click at [82, 146] on div "SI SESSION 9/16" at bounding box center [76, 147] width 54 height 11
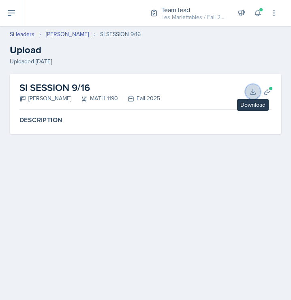
click at [256, 94] on icon at bounding box center [253, 92] width 8 height 8
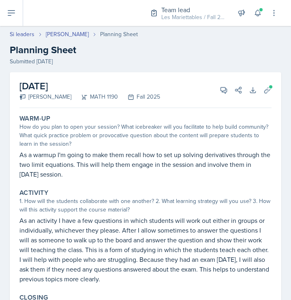
click at [157, 111] on div "September 16th, 2025 Alberto Di Stanislao MATH 1190 Fall 2025 View Comments Com…" at bounding box center [146, 236] width 272 height 328
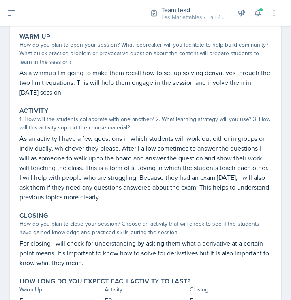
scroll to position [110, 0]
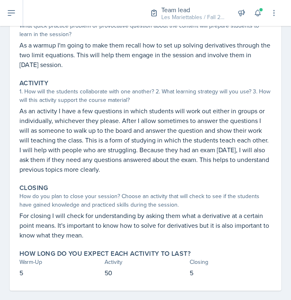
click at [157, 111] on p "As an activity I have a few questions in which students will work out either in…" at bounding box center [145, 140] width 252 height 68
click at [104, 112] on p "As an activity I have a few questions in which students will work out either in…" at bounding box center [145, 140] width 252 height 68
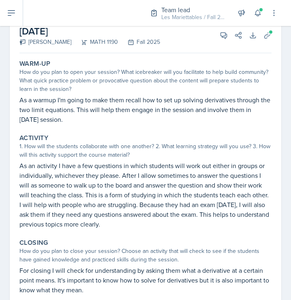
scroll to position [27, 0]
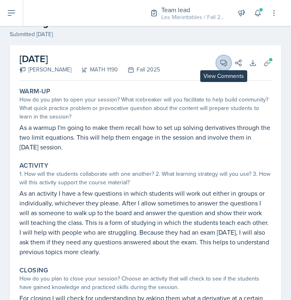
click at [219, 62] on button "View Comments" at bounding box center [224, 63] width 15 height 15
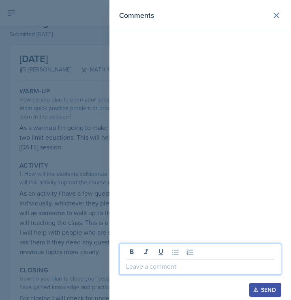
click at [153, 271] on p at bounding box center [200, 266] width 148 height 10
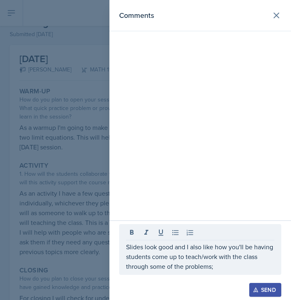
click at [30, 199] on div at bounding box center [145, 150] width 291 height 300
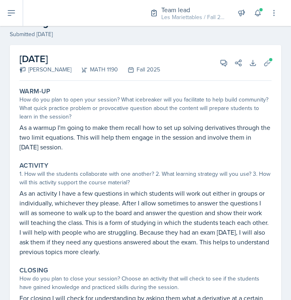
click at [68, 162] on div "Activity" at bounding box center [145, 165] width 252 height 8
click at [224, 59] on icon at bounding box center [224, 63] width 8 height 8
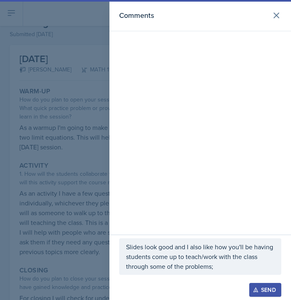
click at [224, 263] on p "Slides look good and I also like how you'll be having students come up to teach…" at bounding box center [200, 256] width 148 height 29
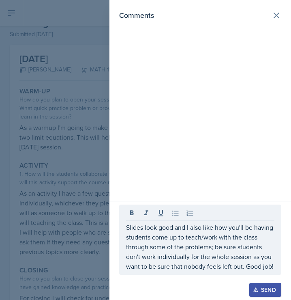
click at [251, 291] on button "Send" at bounding box center [265, 290] width 32 height 14
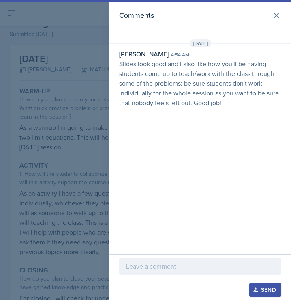
click at [86, 91] on div at bounding box center [145, 150] width 291 height 300
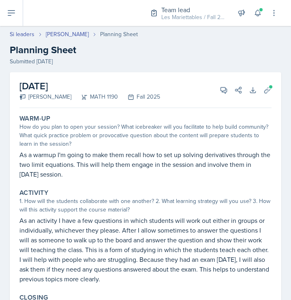
select select "Planning Sheets"
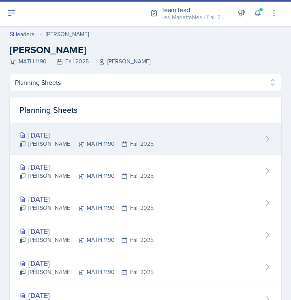
click at [56, 145] on div "Alberto Di Stanislao MATH 1190 Fall 2025" at bounding box center [86, 144] width 134 height 9
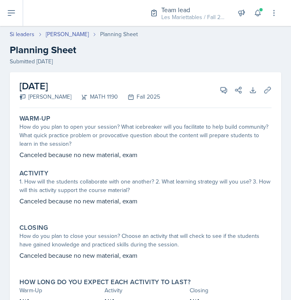
click at [164, 140] on div "How do you plan to open your session? What icebreaker will you facilitate to he…" at bounding box center [145, 136] width 252 height 26
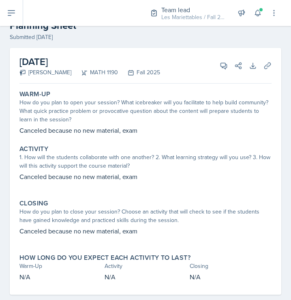
scroll to position [27, 0]
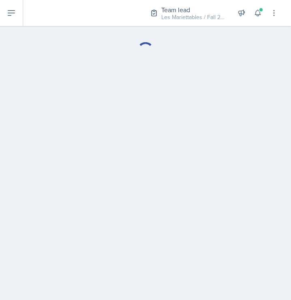
select select "Planning Sheets"
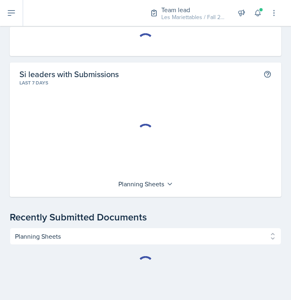
scroll to position [30, 0]
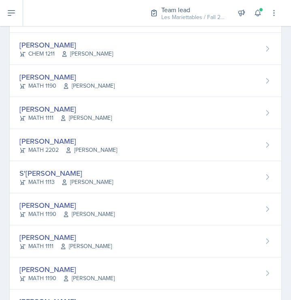
scroll to position [277, 0]
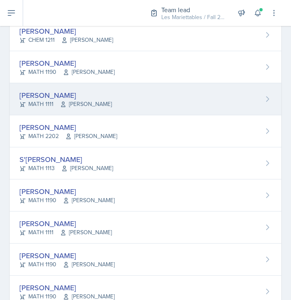
click at [41, 87] on div "Dina Elemam MATH 1111 Neda Yazdianpour" at bounding box center [146, 99] width 272 height 32
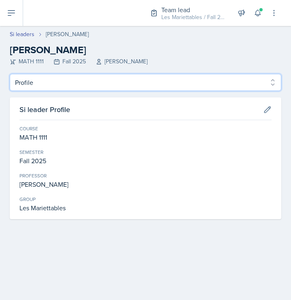
click at [10, 74] on select "Profile Planning Sheets Observation Forms Uploads" at bounding box center [146, 82] width 272 height 17
select select "Planning Sheets"
click option "Planning Sheets" at bounding box center [0, 0] width 0 height 0
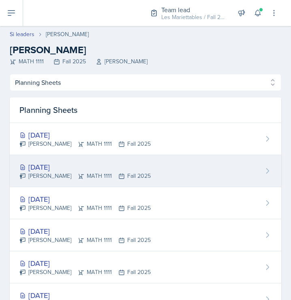
click at [64, 162] on div "Sep 16th, 2025" at bounding box center [84, 166] width 131 height 11
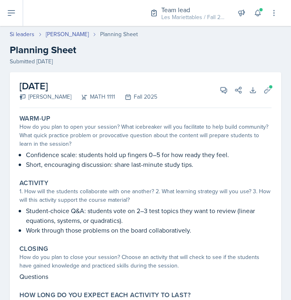
click at [110, 112] on div "Warm-Up How do you plan to open your session? What icebreaker will you facilita…" at bounding box center [145, 141] width 259 height 61
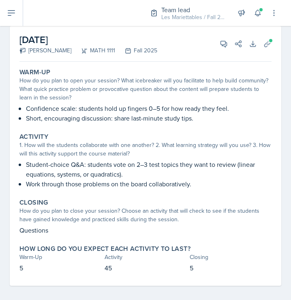
scroll to position [52, 0]
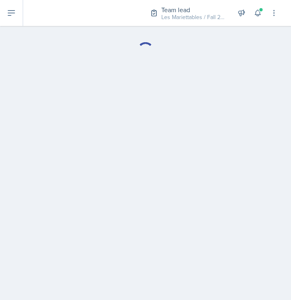
select select "Planning Sheets"
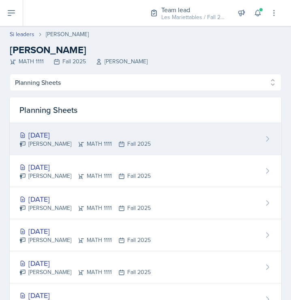
click at [49, 126] on div "Sep 19th, 2025 Dina Elemam MATH 1111 Fall 2025" at bounding box center [146, 139] width 272 height 32
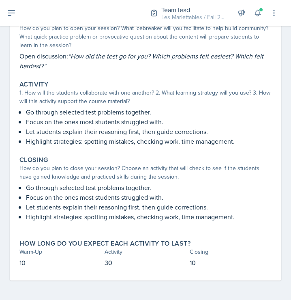
scroll to position [71, 0]
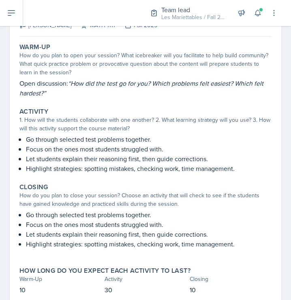
click at [49, 126] on div "1. How will the students collaborate with one another? 2. What learning strateg…" at bounding box center [145, 124] width 252 height 17
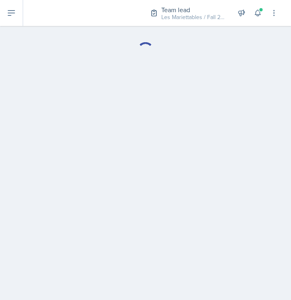
select select "Planning Sheets"
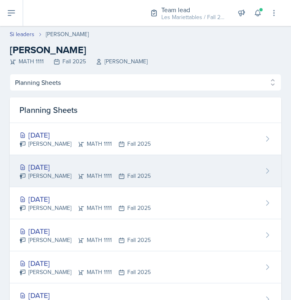
click at [76, 164] on div "Sep 16th, 2025" at bounding box center [84, 166] width 131 height 11
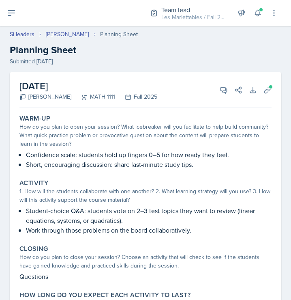
click at [198, 114] on div "Warm-Up How do you plan to open your session? What icebreaker will you facilita…" at bounding box center [145, 141] width 259 height 61
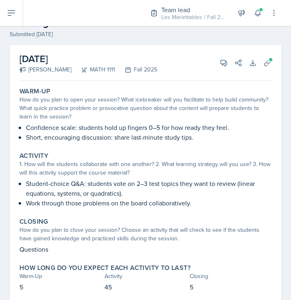
scroll to position [52, 0]
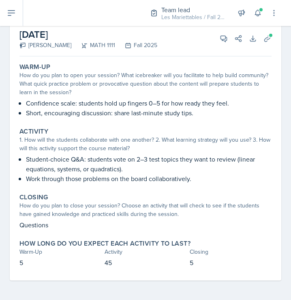
click at [198, 114] on p "Short, encouraging discussion: share last-minute study tips." at bounding box center [149, 113] width 246 height 10
click at [267, 42] on icon at bounding box center [268, 38] width 8 height 8
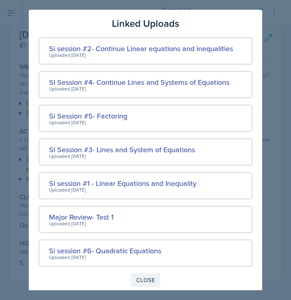
click at [145, 275] on button "Close" at bounding box center [145, 280] width 29 height 14
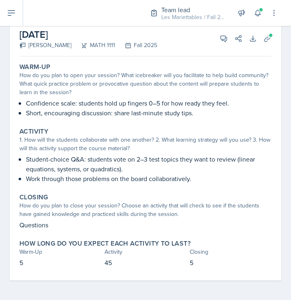
click at [136, 248] on div "Activity" at bounding box center [146, 251] width 82 height 9
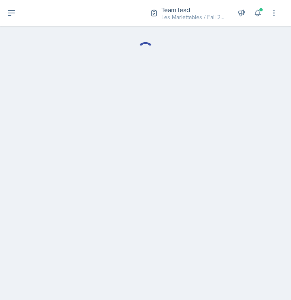
select select "Planning Sheets"
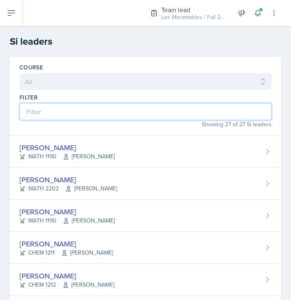
click at [114, 119] on input at bounding box center [145, 111] width 252 height 17
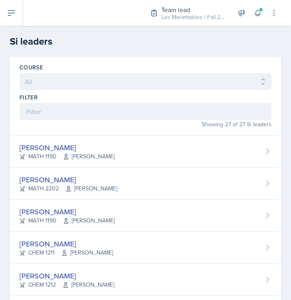
click at [107, 123] on div "Showing 27 of 27 Si leaders" at bounding box center [145, 124] width 252 height 9
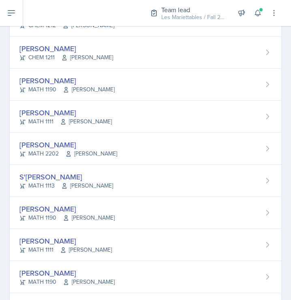
scroll to position [274, 0]
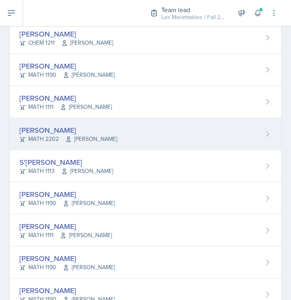
click at [86, 124] on div "Joseph Franklin MATH 2202 Victor Glasgo" at bounding box center [146, 134] width 272 height 32
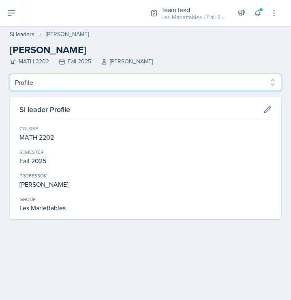
click at [10, 74] on select "Profile Planning Sheets Observation Forms Uploads" at bounding box center [146, 82] width 272 height 17
select select "Planning Sheets"
click option "Planning Sheets" at bounding box center [0, 0] width 0 height 0
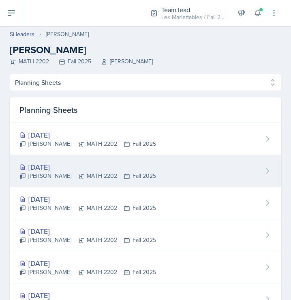
click at [72, 166] on div "Sep 16th, 2025" at bounding box center [87, 166] width 137 height 11
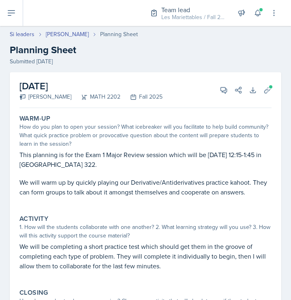
click at [72, 166] on p "This planning is for the Exam 1 Major Review session which will be Tuesday, Sep…" at bounding box center [145, 159] width 252 height 19
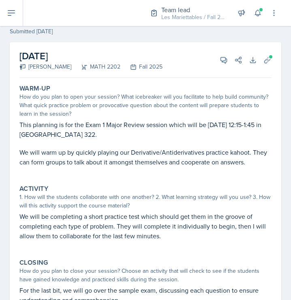
scroll to position [27, 0]
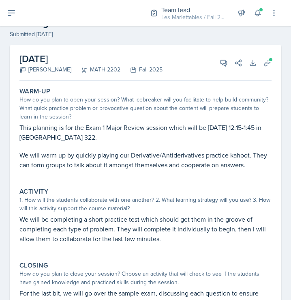
click at [72, 166] on p "We will warm up by quickly playing our Derivative/Antiderivatives practice kaho…" at bounding box center [145, 159] width 252 height 19
click at [266, 66] on icon at bounding box center [268, 63] width 6 height 6
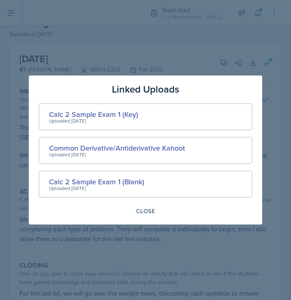
click at [81, 108] on div "Calc 2 Sample Exam 1 (Key) Uploaded Sep 15th, 2025" at bounding box center [146, 116] width 214 height 27
click at [79, 113] on div "Calc 2 Sample Exam 1 (Key)" at bounding box center [93, 114] width 89 height 11
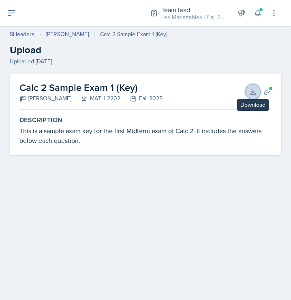
click at [249, 95] on icon at bounding box center [253, 92] width 8 height 8
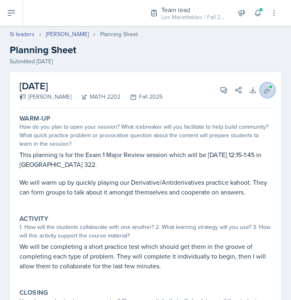
click at [267, 93] on icon at bounding box center [268, 90] width 6 height 6
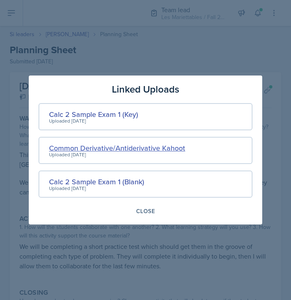
click at [111, 144] on div "Common Derivative/Antiderivative Kahoot" at bounding box center [117, 147] width 136 height 11
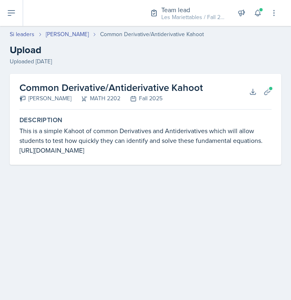
drag, startPoint x: 167, startPoint y: 159, endPoint x: 0, endPoint y: 151, distance: 167.3
click at [0, 151] on main "Si leaders Joseph Franklin Common Derivative/Antiderivative Kahoot Upload Uploa…" at bounding box center [145, 163] width 291 height 274
click at [251, 90] on icon at bounding box center [253, 92] width 8 height 8
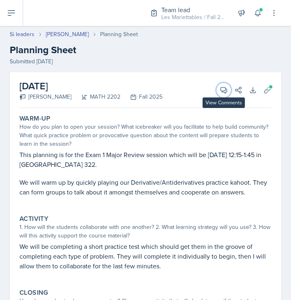
drag, startPoint x: 221, startPoint y: 87, endPoint x: 258, endPoint y: 123, distance: 51.6
click at [258, 123] on div "September 16th, 2025 Joseph Franklin MATH 2202 Fall 2025 View Comments Comments…" at bounding box center [146, 232] width 272 height 321
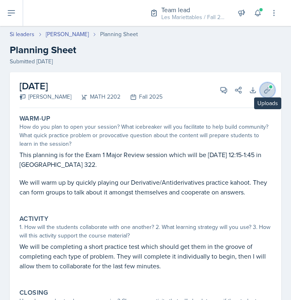
click at [268, 93] on icon at bounding box center [268, 90] width 8 height 8
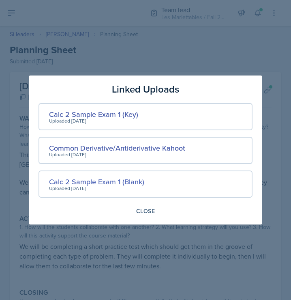
click at [123, 183] on div "Calc 2 Sample Exam 1 (Blank)" at bounding box center [96, 181] width 95 height 11
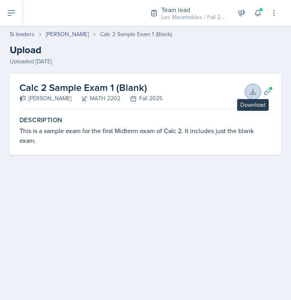
click at [252, 91] on icon at bounding box center [253, 92] width 8 height 8
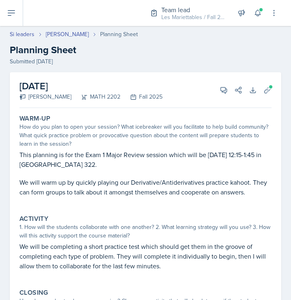
click at [160, 141] on div "How do you plan to open your session? What icebreaker will you facilitate to he…" at bounding box center [145, 136] width 252 height 26
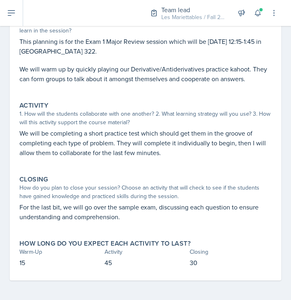
click at [160, 141] on p "We will be completing a short practice test which should get them in the groove…" at bounding box center [145, 142] width 252 height 29
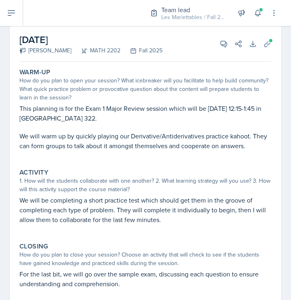
scroll to position [31, 0]
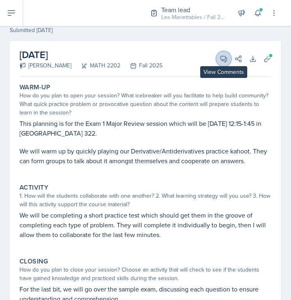
click at [227, 60] on icon at bounding box center [224, 59] width 8 height 8
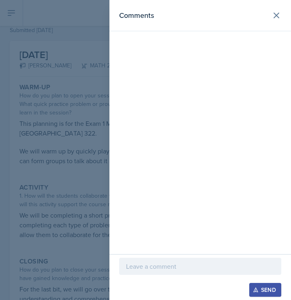
click at [83, 160] on div at bounding box center [145, 150] width 291 height 300
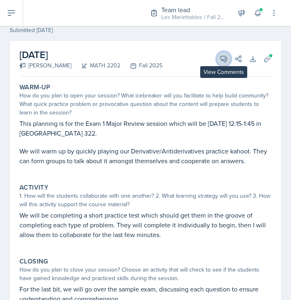
click at [224, 54] on button "View Comments" at bounding box center [224, 59] width 15 height 15
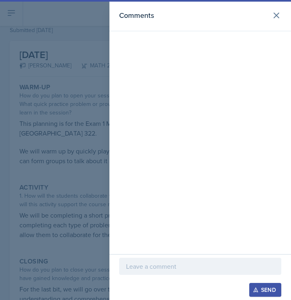
click at [150, 272] on div at bounding box center [200, 266] width 162 height 17
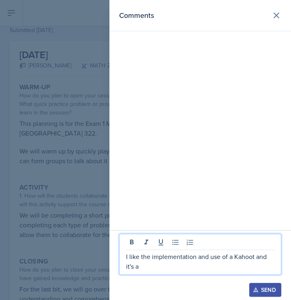
click at [54, 196] on div at bounding box center [145, 150] width 291 height 300
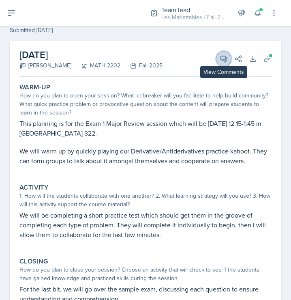
click at [223, 54] on button "View Comments" at bounding box center [224, 59] width 15 height 15
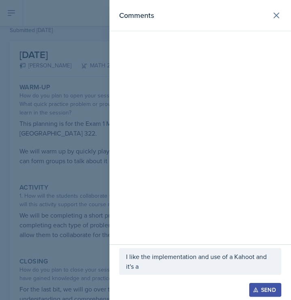
click at [222, 265] on p "I like the implementation and use of a Kahoot and it's a" at bounding box center [200, 261] width 148 height 19
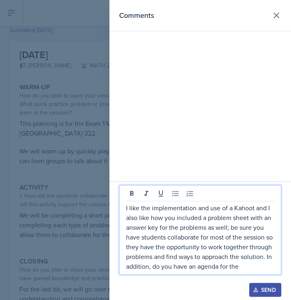
click at [222, 265] on p "I like the implementation and use of a Kahoot and I also like how you included …" at bounding box center [200, 237] width 148 height 68
click at [221, 252] on p "I like the implementation and use of a Kahoot and I also like how you included …" at bounding box center [200, 237] width 148 height 68
click at [220, 252] on p "I like the implementation and use of a Kahoot and I also like how you included …" at bounding box center [200, 237] width 148 height 68
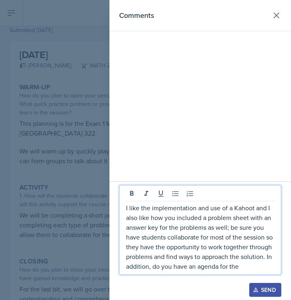
click at [220, 252] on p "I like the implementation and use of a Kahoot and I also like how you included …" at bounding box center [200, 237] width 148 height 68
click at [251, 271] on p "I like the implementation and use of a Kahoot and I also like how you included …" at bounding box center [200, 237] width 148 height 68
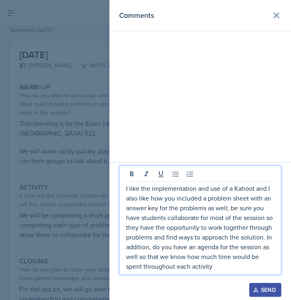
click at [247, 269] on p "I like the implementation and use of a Kahoot and I also like how you included …" at bounding box center [200, 227] width 148 height 88
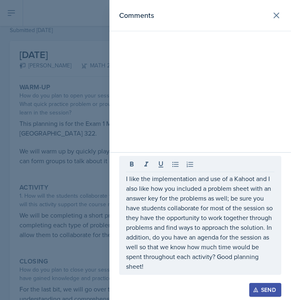
click at [270, 284] on button "Send" at bounding box center [265, 290] width 32 height 14
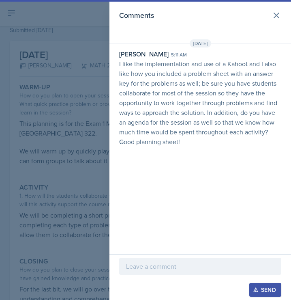
click at [71, 224] on div at bounding box center [145, 150] width 291 height 300
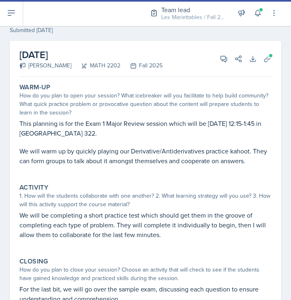
click at [97, 196] on div "1. How will the students collaborate with one another? 2. What learning strateg…" at bounding box center [145, 199] width 252 height 17
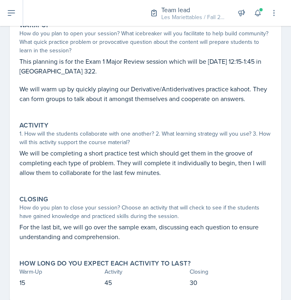
scroll to position [113, 0]
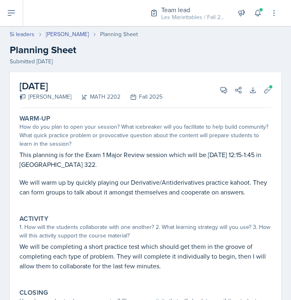
select select "Planning Sheets"
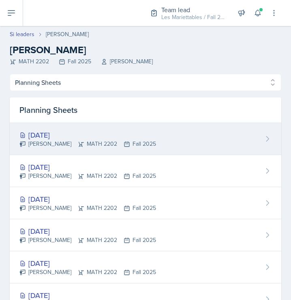
click at [47, 125] on div "Sep 18th, 2025 Joseph Franklin MATH 2202 Fall 2025" at bounding box center [146, 139] width 272 height 32
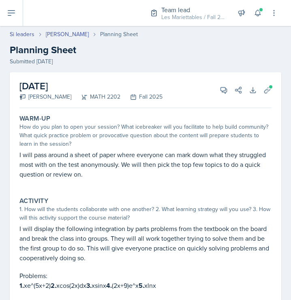
click at [79, 153] on p "I will pass around a sheet of paper where everyone can mark down what they stru…" at bounding box center [145, 164] width 252 height 29
click at [83, 144] on div "How do you plan to open your session? What icebreaker will you facilitate to he…" at bounding box center [145, 136] width 252 height 26
click at [182, 133] on div "How do you plan to open your session? What icebreaker will you facilitate to he…" at bounding box center [145, 136] width 252 height 26
click at [268, 97] on div "September 18th, 2025 Joseph Franklin MATH 2202 Fall 2025 View Comments Comments…" at bounding box center [145, 90] width 252 height 36
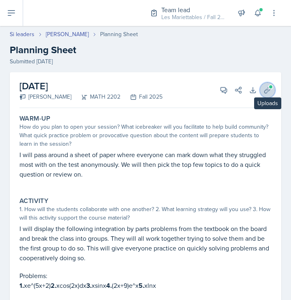
click at [267, 95] on button "Uploads" at bounding box center [267, 90] width 15 height 15
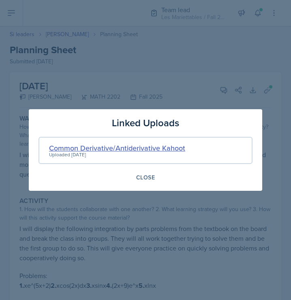
click at [155, 146] on div "Common Derivative/Antiderivative Kahoot" at bounding box center [117, 147] width 136 height 11
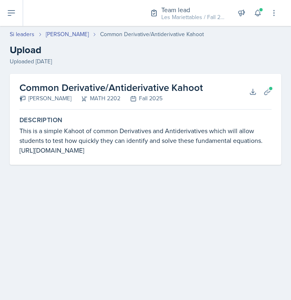
drag, startPoint x: 170, startPoint y: 156, endPoint x: 0, endPoint y: 148, distance: 171.0
click at [0, 148] on main "Si leaders Joseph Franklin Common Derivative/Antiderivative Kahoot Upload Uploa…" at bounding box center [145, 163] width 291 height 274
copy div "https://create.kahoot.it/share/common-derivatives-and-integrals/9f31e796-16b6-4…"
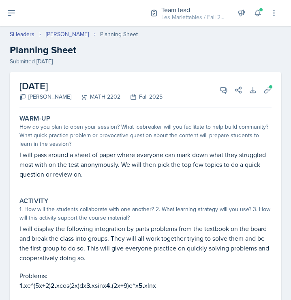
click at [155, 135] on div "How do you plan to open your session? What icebreaker will you facilitate to he…" at bounding box center [145, 136] width 252 height 26
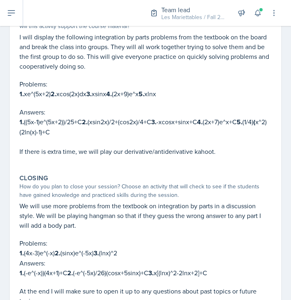
scroll to position [219, 0]
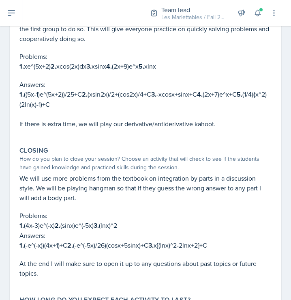
click at [155, 135] on p at bounding box center [145, 133] width 252 height 8
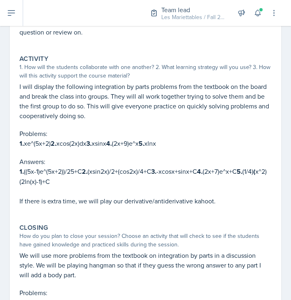
scroll to position [138, 0]
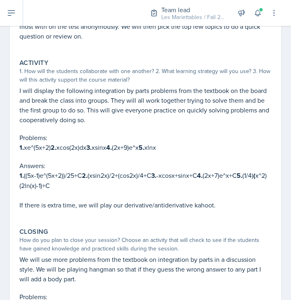
click at [157, 115] on p "I will display the following integration by parts problems from the textbook on…" at bounding box center [145, 105] width 252 height 39
click at [155, 108] on p "I will display the following integration by parts problems from the textbook on…" at bounding box center [145, 105] width 252 height 39
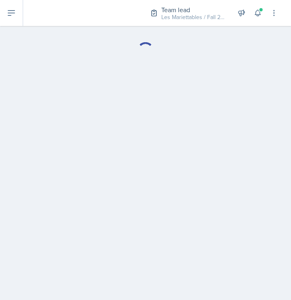
select select "Planning Sheets"
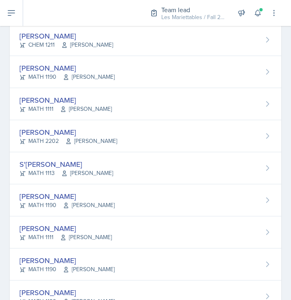
scroll to position [246, 0]
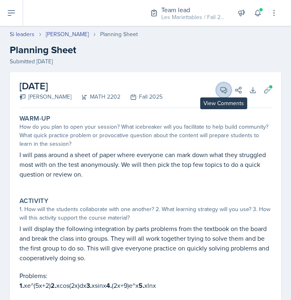
click at [226, 94] on button "View Comments" at bounding box center [224, 90] width 15 height 15
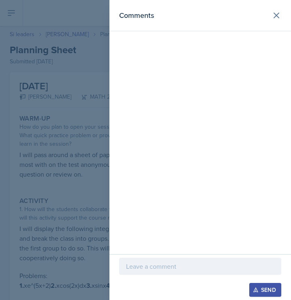
click at [158, 261] on div at bounding box center [200, 266] width 162 height 17
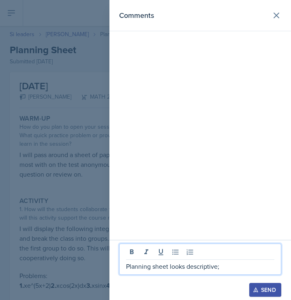
click at [25, 200] on div at bounding box center [145, 150] width 291 height 300
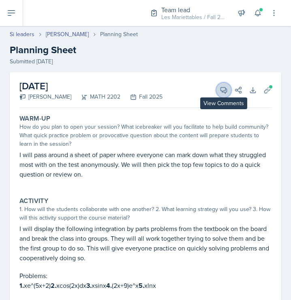
click at [223, 88] on icon at bounding box center [224, 90] width 8 height 8
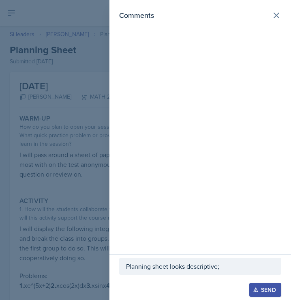
click at [238, 275] on div at bounding box center [200, 279] width 162 height 8
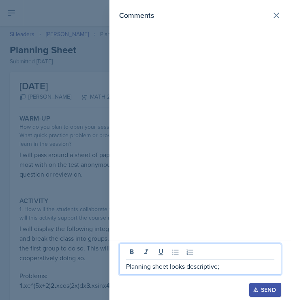
click at [236, 270] on p "Planning sheet looks descriptive;" at bounding box center [200, 266] width 148 height 10
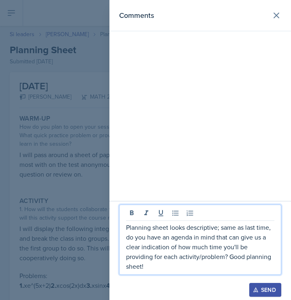
click at [258, 295] on button "Send" at bounding box center [265, 290] width 32 height 14
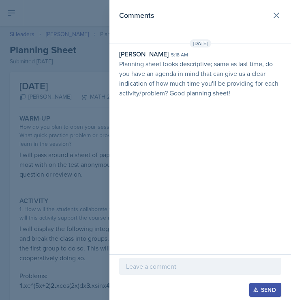
click at [27, 150] on div at bounding box center [145, 150] width 291 height 300
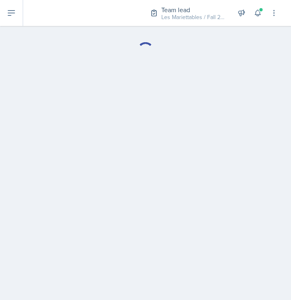
select select "Planning Sheets"
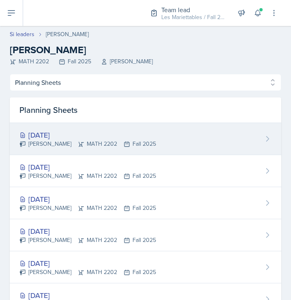
click at [62, 132] on div "Sep 18th, 2025" at bounding box center [87, 134] width 137 height 11
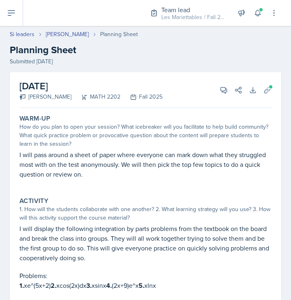
select select "Planning Sheets"
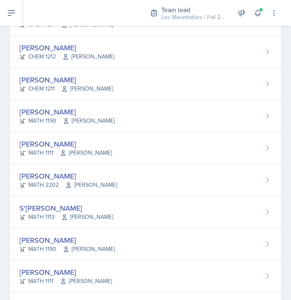
scroll to position [241, 0]
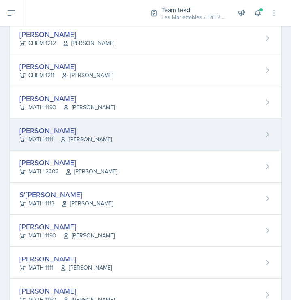
click at [137, 125] on div "Dina Elemam MATH 1111 Neda Yazdianpour" at bounding box center [146, 134] width 272 height 32
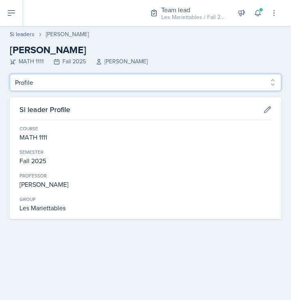
click at [10, 74] on select "Profile Planning Sheets Observation Forms Uploads" at bounding box center [146, 82] width 272 height 17
select select "Planning Sheets"
click option "Planning Sheets" at bounding box center [0, 0] width 0 height 0
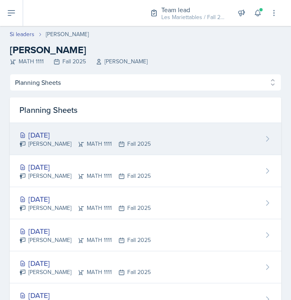
click at [60, 135] on div "Sep 19th, 2025" at bounding box center [84, 134] width 131 height 11
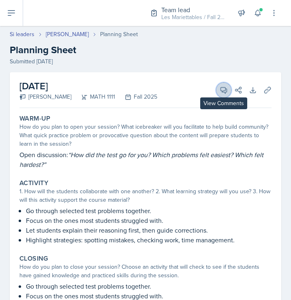
click at [224, 94] on button "View Comments" at bounding box center [224, 90] width 15 height 15
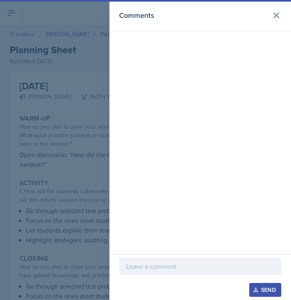
click at [58, 68] on div at bounding box center [145, 150] width 291 height 300
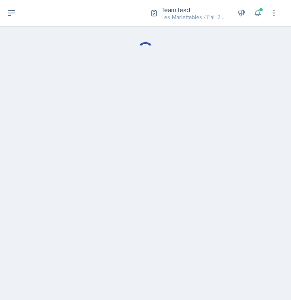
select select "Planning Sheets"
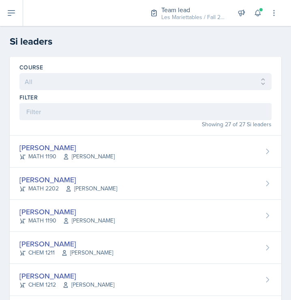
drag, startPoint x: 288, startPoint y: 77, endPoint x: 287, endPoint y: 111, distance: 34.1
drag, startPoint x: 287, startPoint y: 81, endPoint x: 290, endPoint y: 116, distance: 35.4
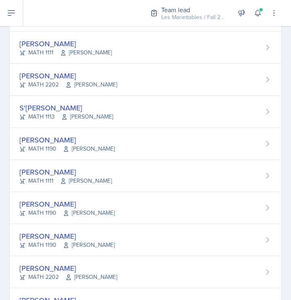
scroll to position [333, 0]
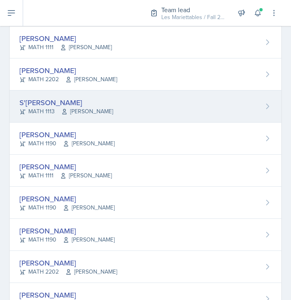
click at [43, 101] on div "S'dhari Hardy" at bounding box center [66, 102] width 94 height 11
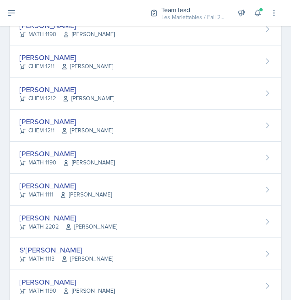
scroll to position [199, 0]
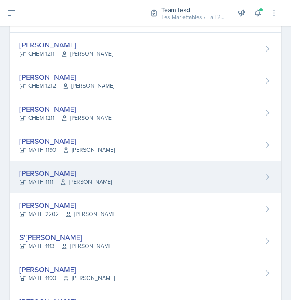
click at [135, 168] on div "Dina Elemam MATH 1111 Neda Yazdianpour" at bounding box center [146, 177] width 272 height 32
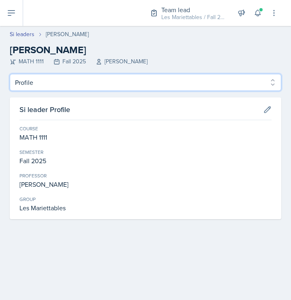
click at [10, 74] on select "Profile Planning Sheets Observation Forms Uploads" at bounding box center [146, 82] width 272 height 17
select select "Planning Sheets"
click option "Planning Sheets" at bounding box center [0, 0] width 0 height 0
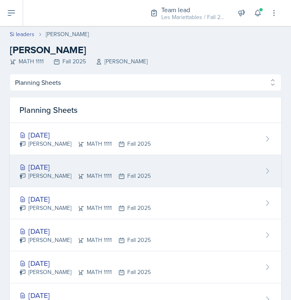
click at [83, 161] on div "Sep 16th, 2025 Dina Elemam MATH 1111 Fall 2025" at bounding box center [146, 171] width 272 height 32
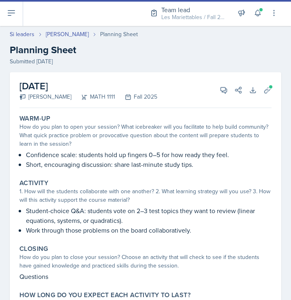
click at [149, 144] on div "How do you plan to open your session? What icebreaker will you facilitate to he…" at bounding box center [145, 136] width 252 height 26
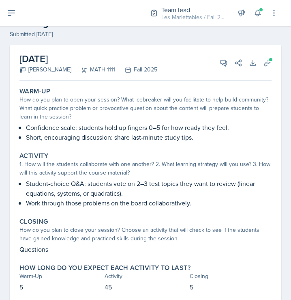
scroll to position [52, 0]
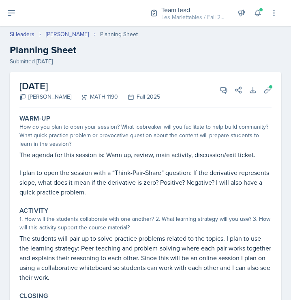
click at [148, 174] on p "I plan to open the session with a “Think-Pair-Share” question: If the derivativ…" at bounding box center [145, 182] width 252 height 29
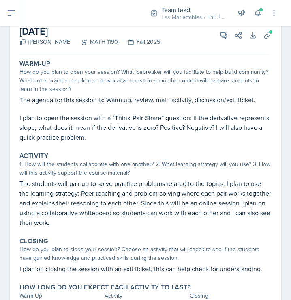
scroll to position [27, 0]
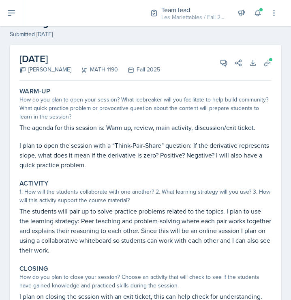
click at [148, 174] on div "Warm-Up How do you plan to open your session? What icebreaker will you facilita…" at bounding box center [145, 218] width 252 height 268
click at [271, 57] on button "Uploads" at bounding box center [267, 63] width 15 height 15
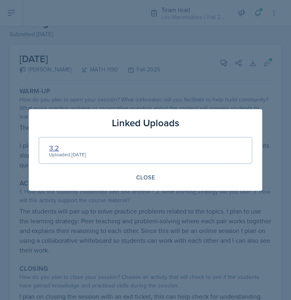
click at [66, 145] on div "3.2" at bounding box center [67, 147] width 37 height 11
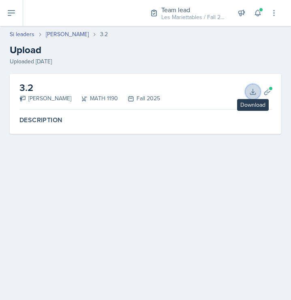
click at [255, 89] on icon at bounding box center [253, 92] width 8 height 8
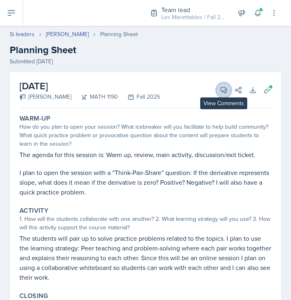
click at [220, 89] on icon at bounding box center [224, 90] width 8 height 8
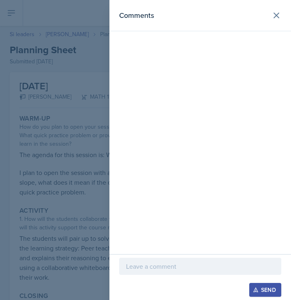
click at [182, 262] on p at bounding box center [200, 266] width 148 height 10
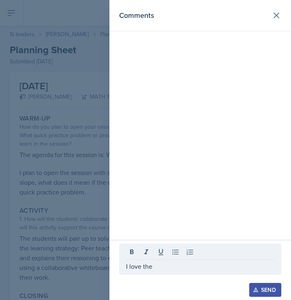
click at [64, 209] on div at bounding box center [145, 150] width 291 height 300
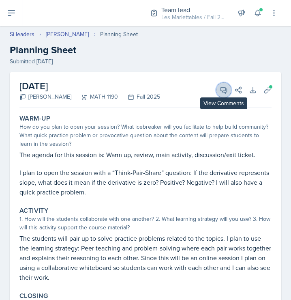
click at [222, 89] on icon at bounding box center [224, 90] width 8 height 8
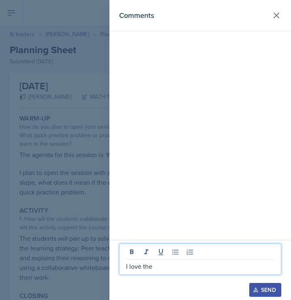
click at [181, 262] on p "I love the" at bounding box center [200, 266] width 148 height 10
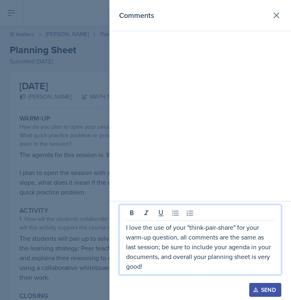
click at [255, 292] on icon "button" at bounding box center [256, 290] width 6 height 6
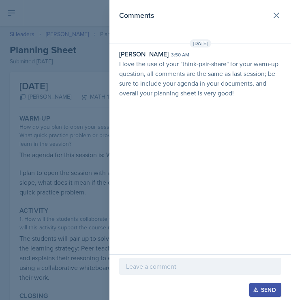
click at [26, 135] on div at bounding box center [145, 150] width 291 height 300
